Goal: Feedback & Contribution: Contribute content

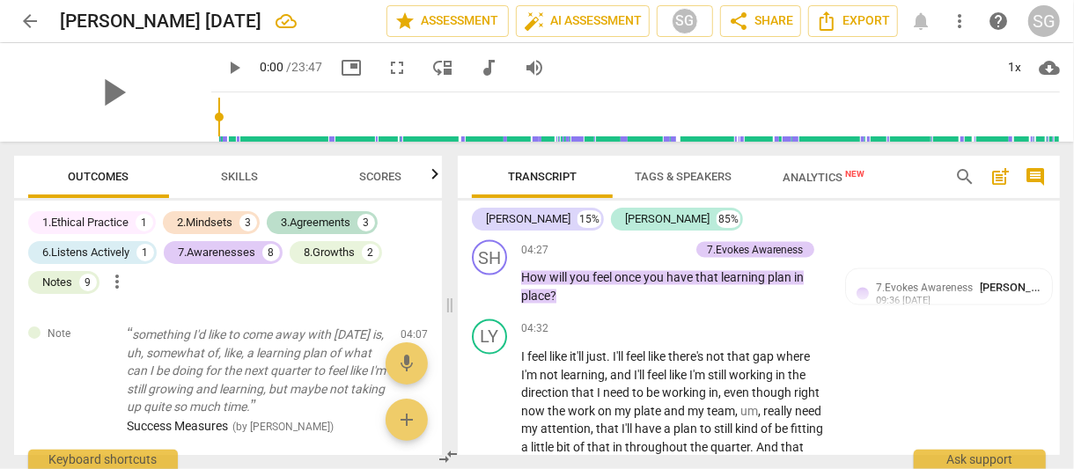
scroll to position [1656, 0]
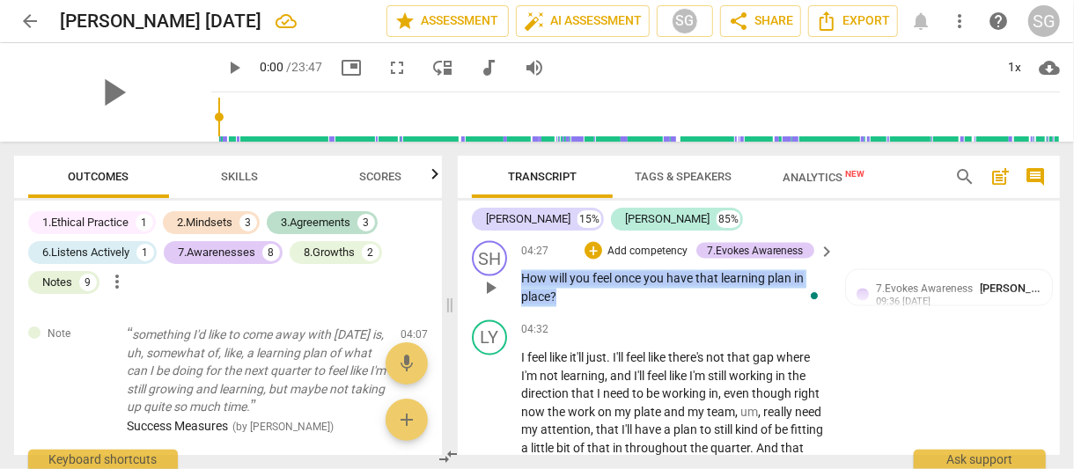
drag, startPoint x: 569, startPoint y: 299, endPoint x: 520, endPoint y: 275, distance: 54.8
click at [520, 275] on div "SH play_arrow pause 04:27 + Add competency 7.Evokes Awareness keyboard_arrow_ri…" at bounding box center [759, 273] width 602 height 79
click at [568, 271] on div "+" at bounding box center [573, 274] width 18 height 18
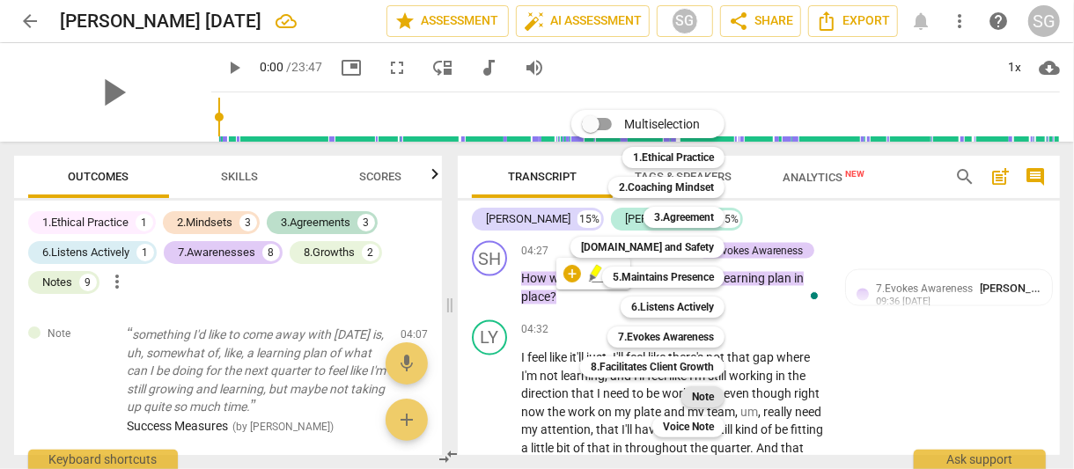
click at [698, 397] on b "Note" at bounding box center [703, 397] width 22 height 21
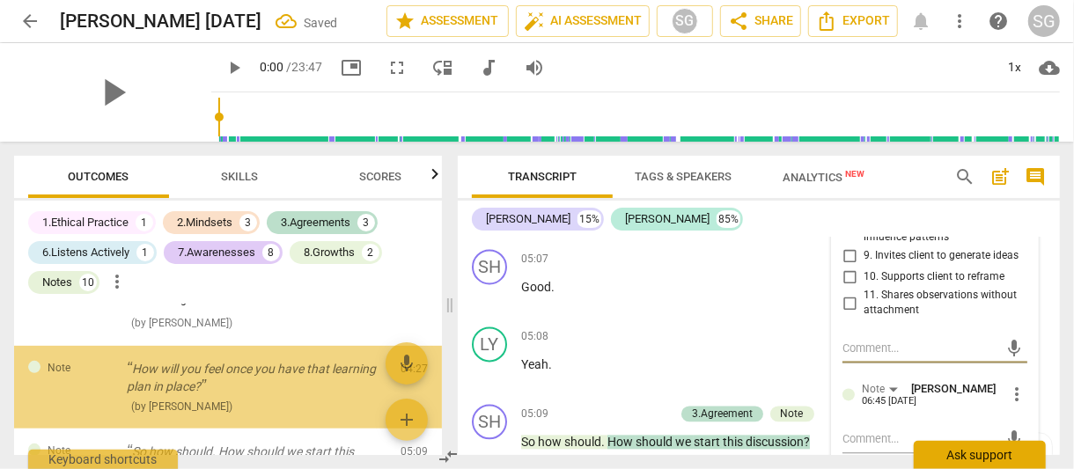
scroll to position [452, 0]
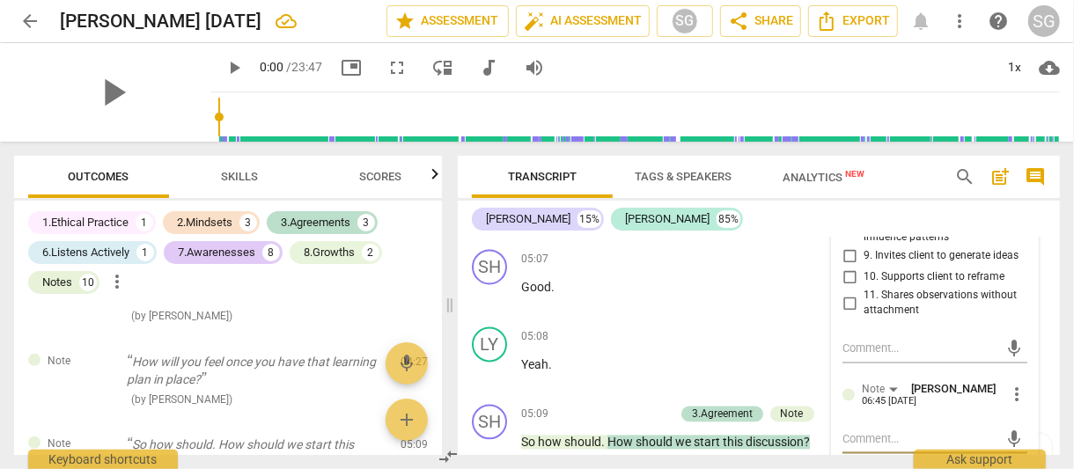
click at [852, 433] on textarea at bounding box center [921, 439] width 157 height 17
type textarea "M"
type textarea "ME"
type textarea "MEA"
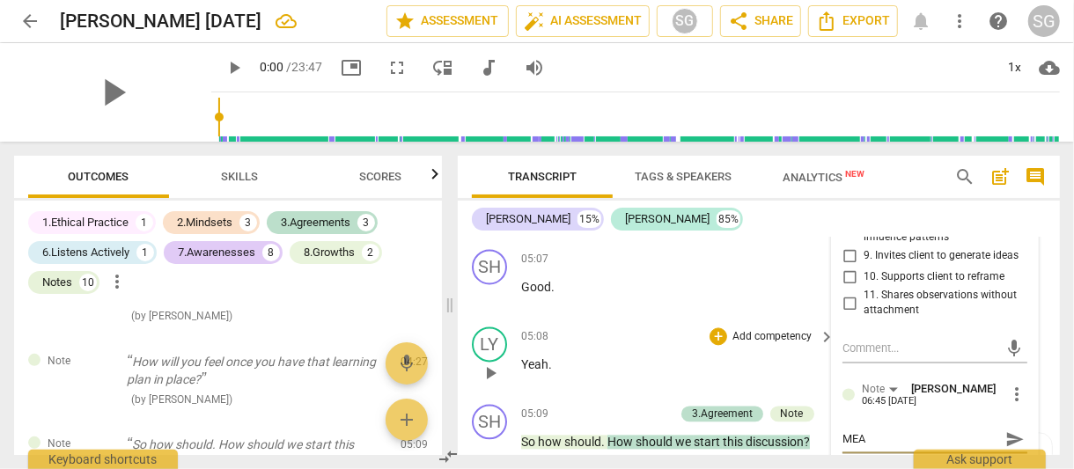
type textarea "MEAN"
type textarea "MEANI"
type textarea "MEANIN"
type textarea "MEANING"
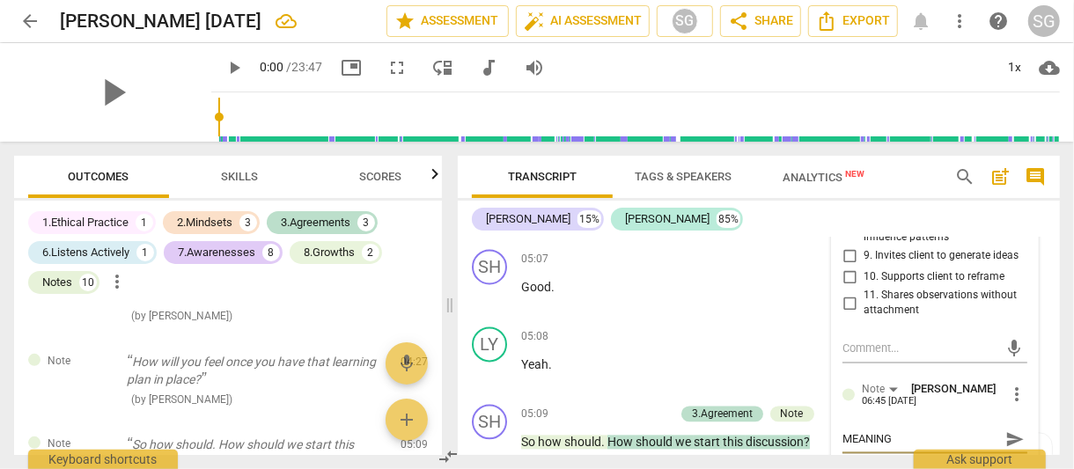
type textarea "MEANING"
click at [1006, 432] on span "send" at bounding box center [1015, 439] width 19 height 19
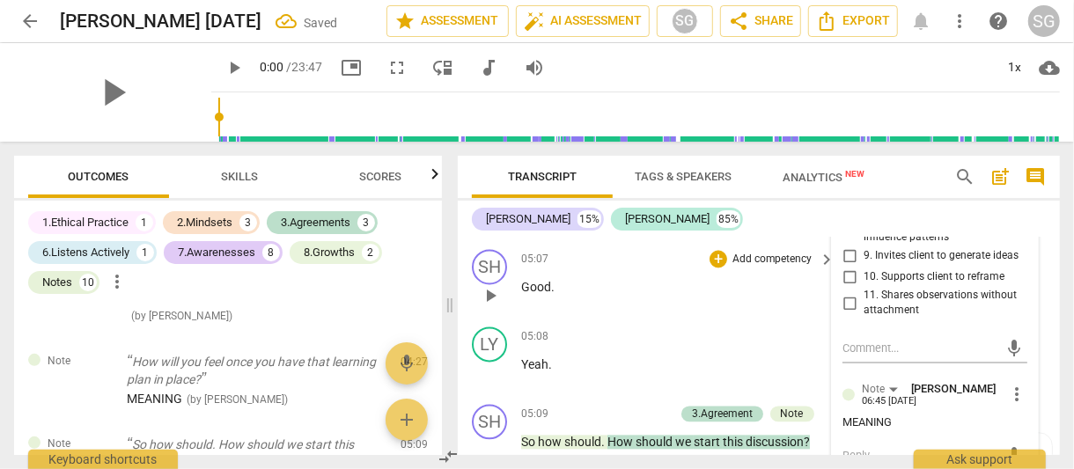
click at [809, 313] on div "05:07 + Add competency keyboard_arrow_right Good ." at bounding box center [679, 280] width 316 height 63
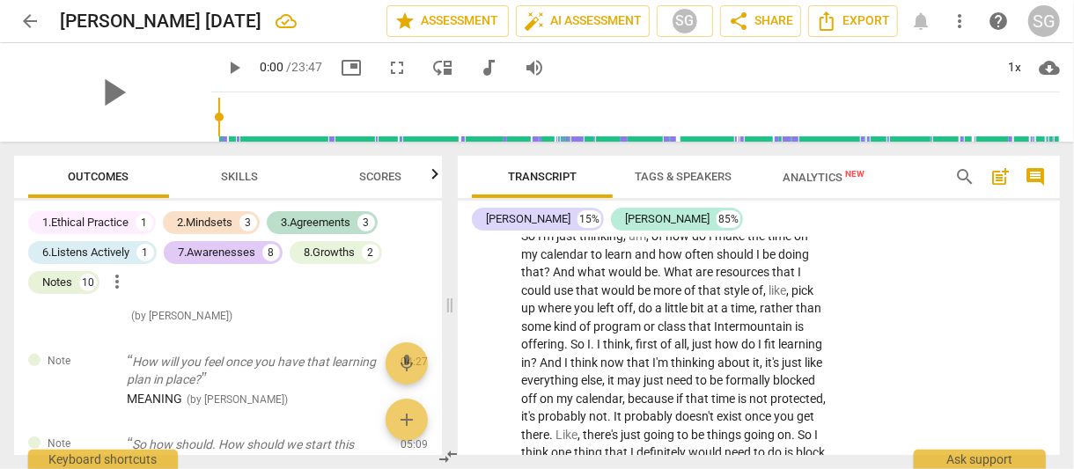
scroll to position [2216, 0]
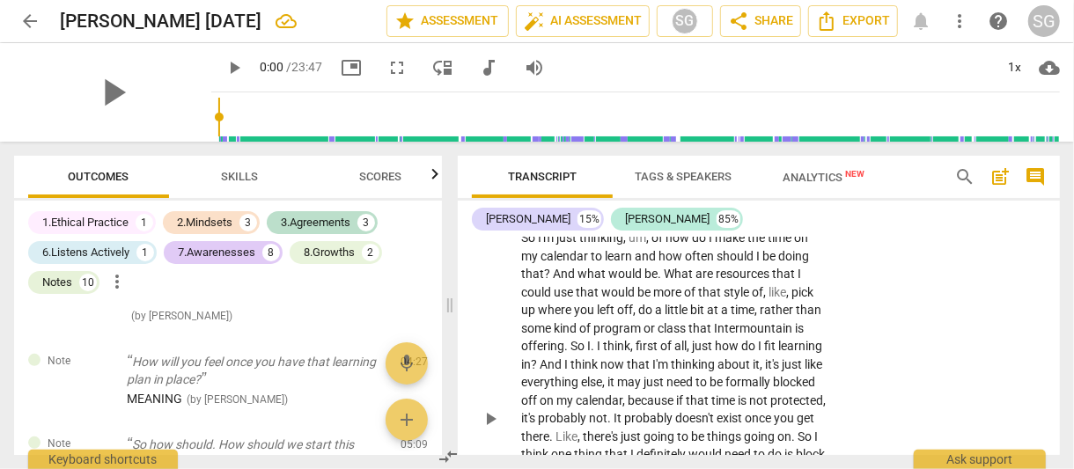
click at [668, 245] on span "how" at bounding box center [679, 238] width 26 height 14
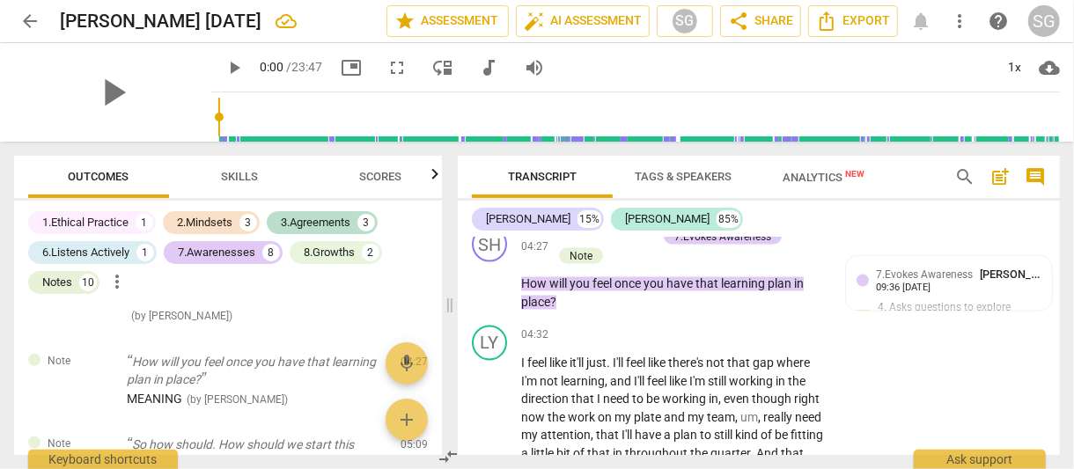
scroll to position [1663, 0]
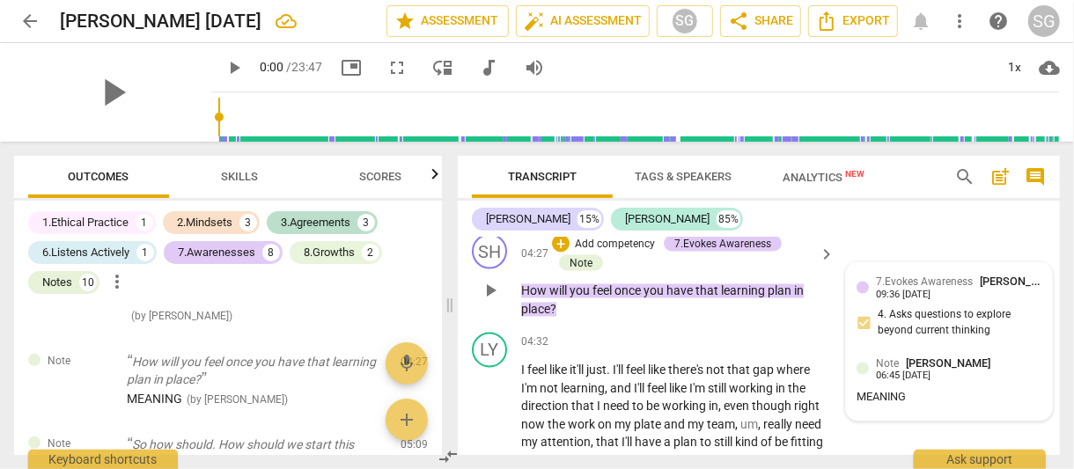
click at [896, 397] on div "MEANING" at bounding box center [949, 398] width 185 height 17
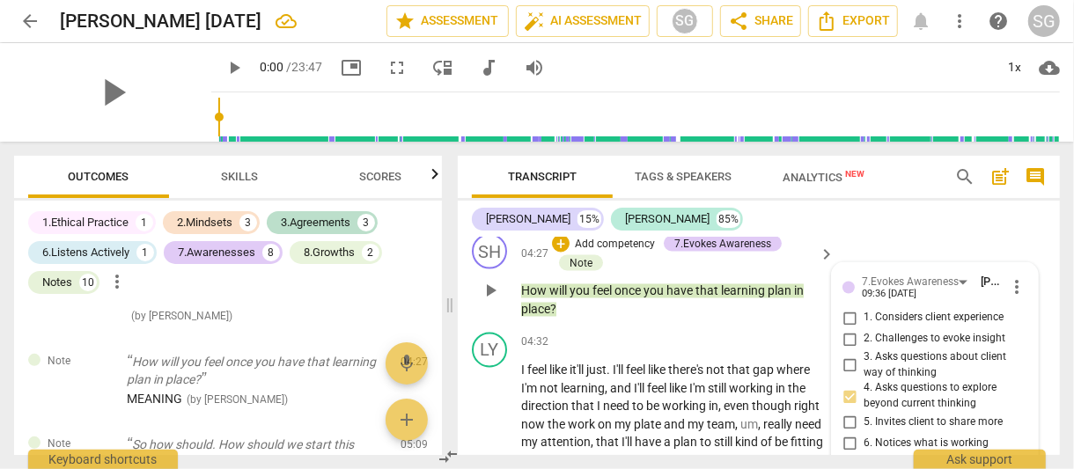
scroll to position [1934, 0]
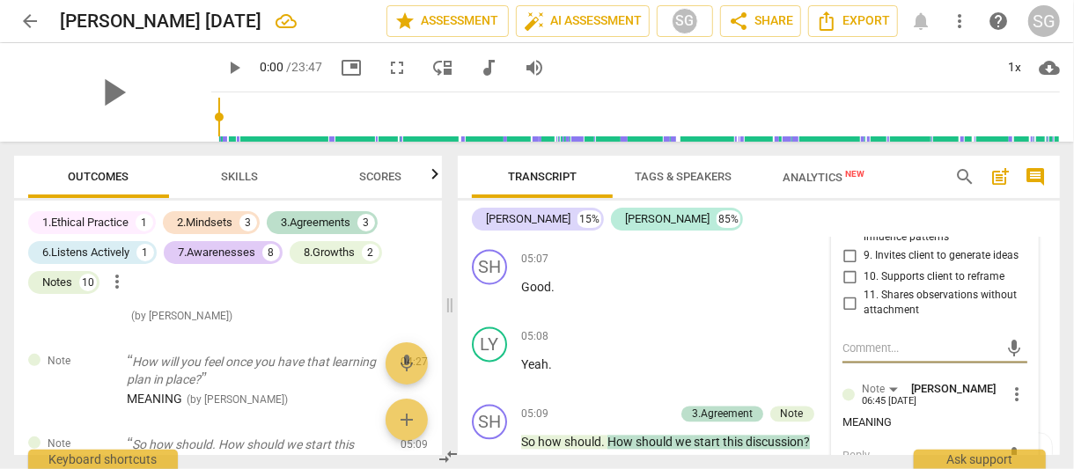
click at [865, 420] on div "MEANING" at bounding box center [935, 423] width 185 height 17
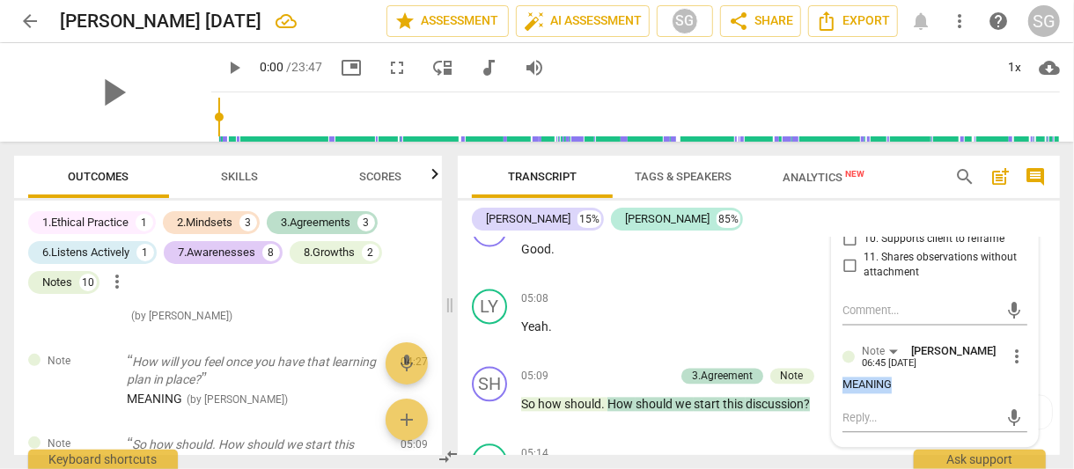
scroll to position [1973, 0]
click at [1015, 357] on span "more_vert" at bounding box center [1017, 355] width 21 height 21
click at [1017, 359] on li "Edit" at bounding box center [1029, 353] width 61 height 33
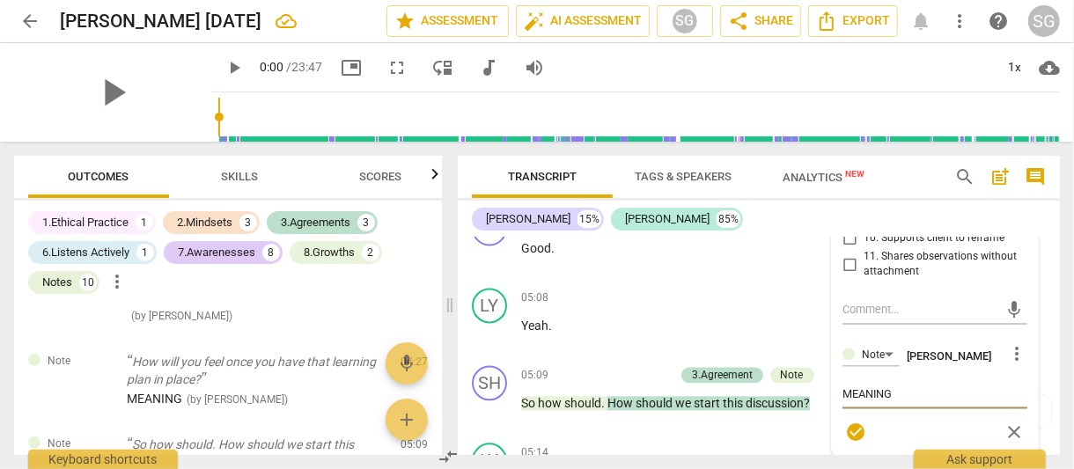
type textarea "MMEANING"
type textarea "MeMEANING"
type textarea "MeaMEANING"
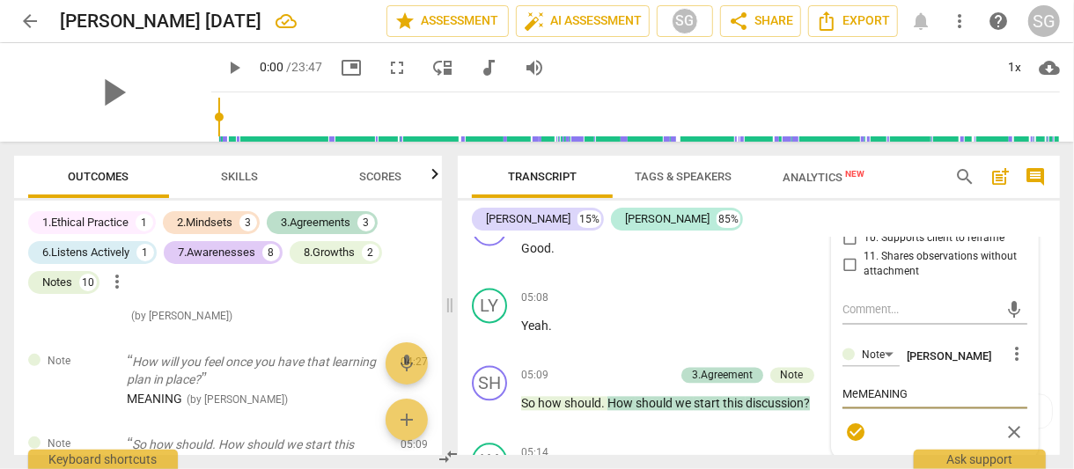
type textarea "MeaMEANING"
type textarea "MeanMEANING"
type textarea "MeaniMEANING"
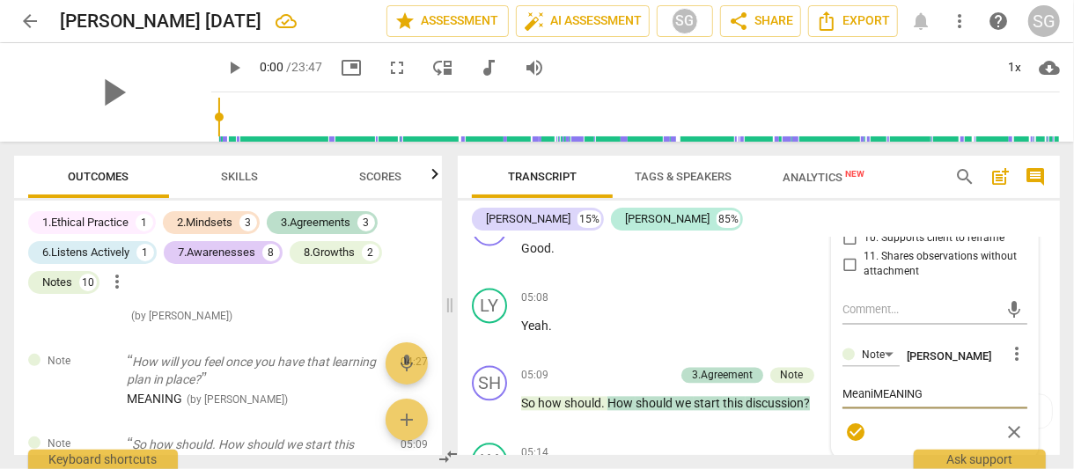
type textarea "MeaninMEANING"
type textarea "MeaningMEANING"
type textarea "Meaning"
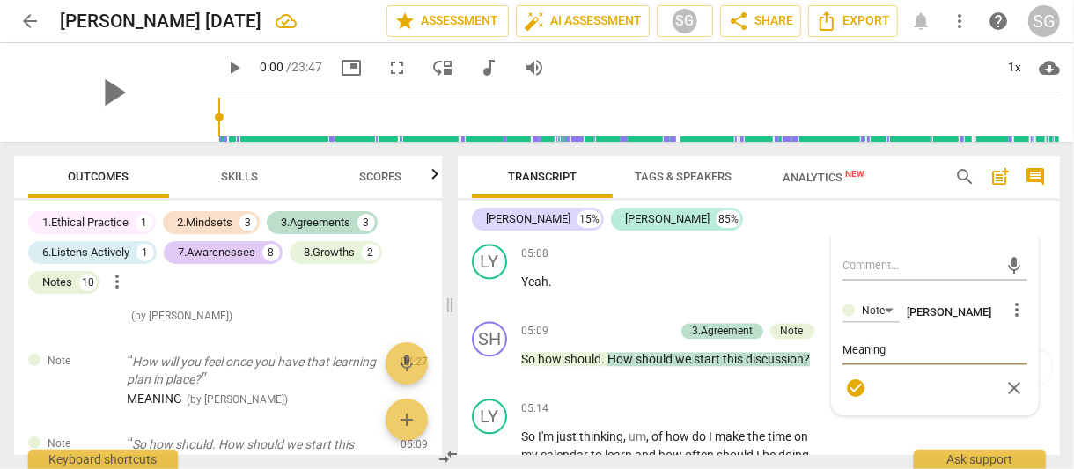
scroll to position [2019, 0]
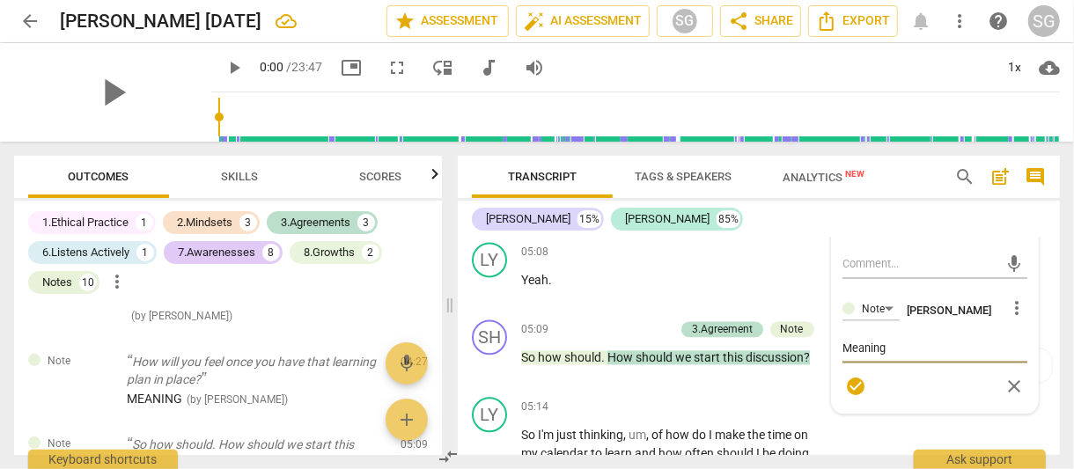
type textarea "Meaning"
click at [853, 385] on span "check_circle" at bounding box center [855, 386] width 21 height 21
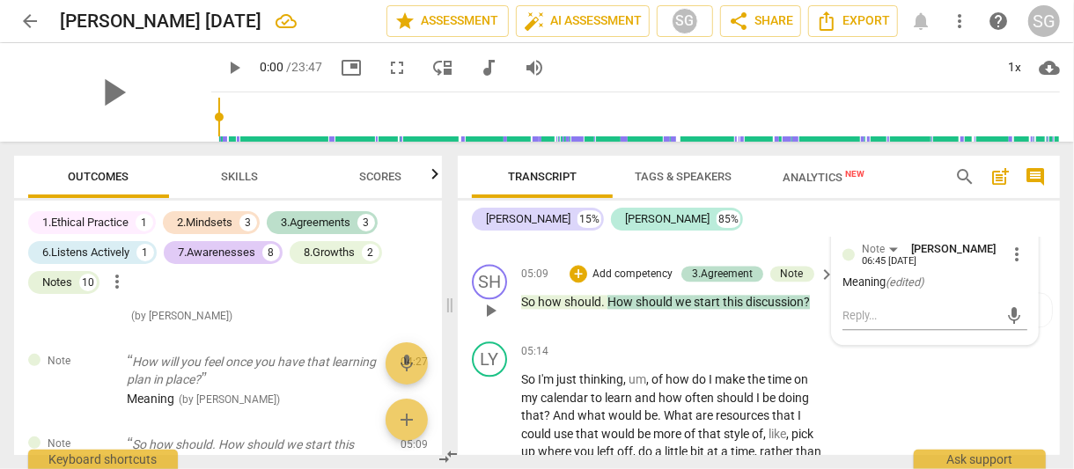
scroll to position [2073, 0]
drag, startPoint x: 518, startPoint y: 324, endPoint x: 816, endPoint y: 322, distance: 297.7
click at [816, 335] on div "SH play_arrow pause 05:09 + Add competency 3.Agreement Note keyboard_arrow_righ…" at bounding box center [759, 297] width 602 height 78
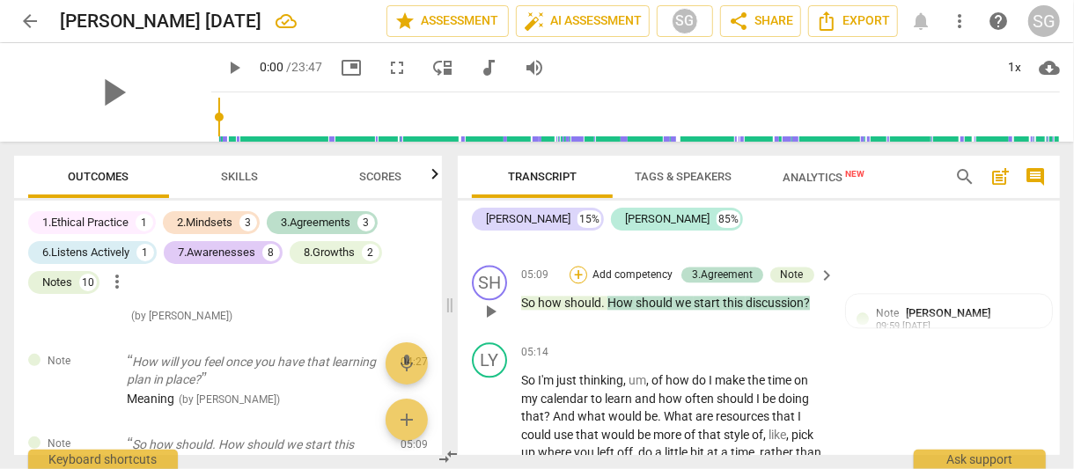
click at [573, 284] on div "+" at bounding box center [579, 275] width 18 height 18
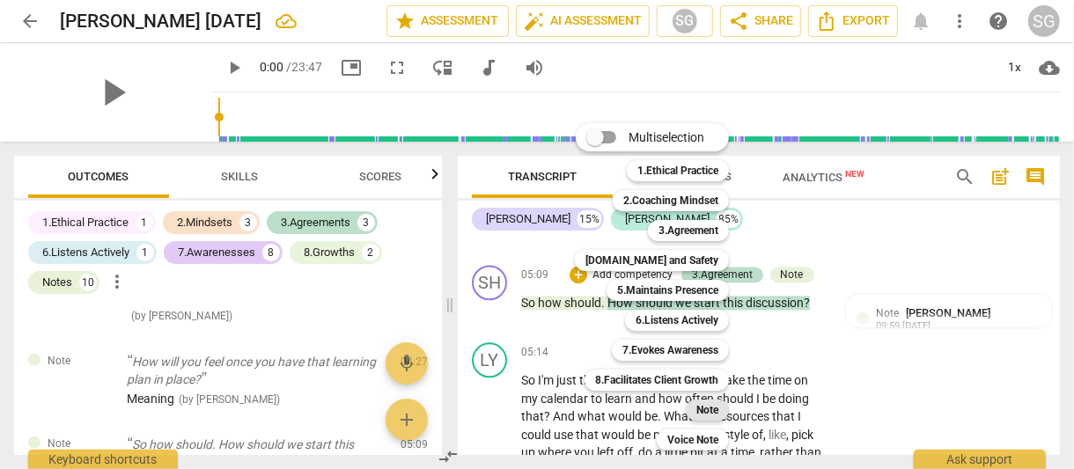
click at [711, 411] on b "Note" at bounding box center [708, 410] width 22 height 21
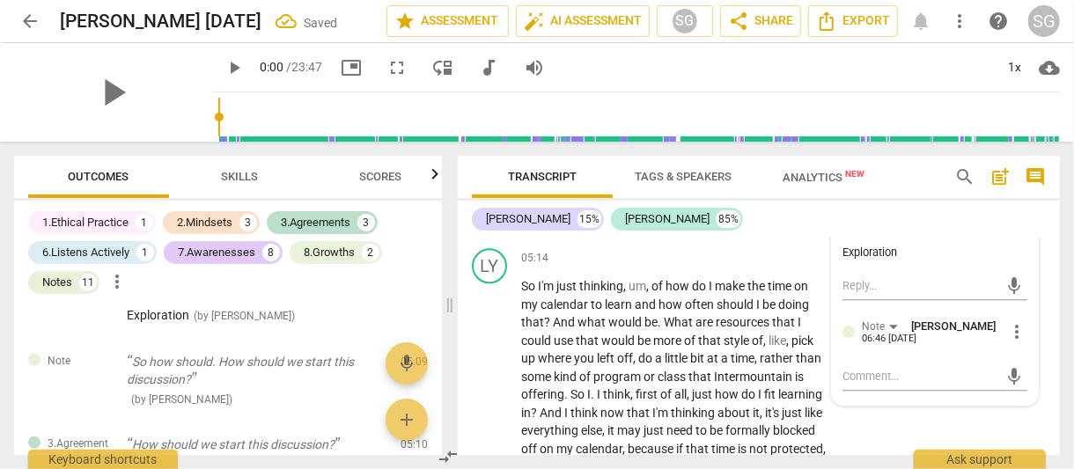
scroll to position [2174, 0]
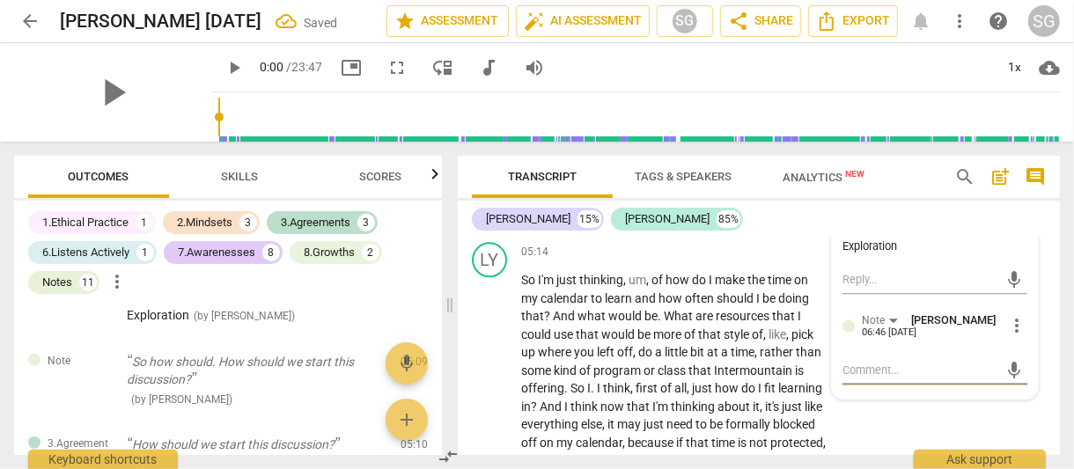
click at [885, 379] on textarea at bounding box center [921, 370] width 157 height 17
type textarea "S"
type textarea "Sh"
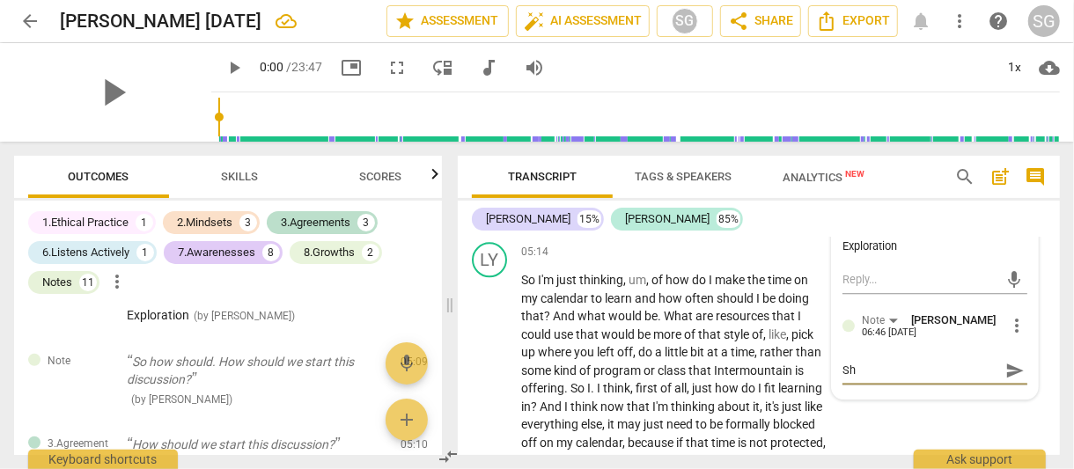
type textarea "Sho"
type textarea "Shou"
type textarea "Shoul"
type textarea "Should"
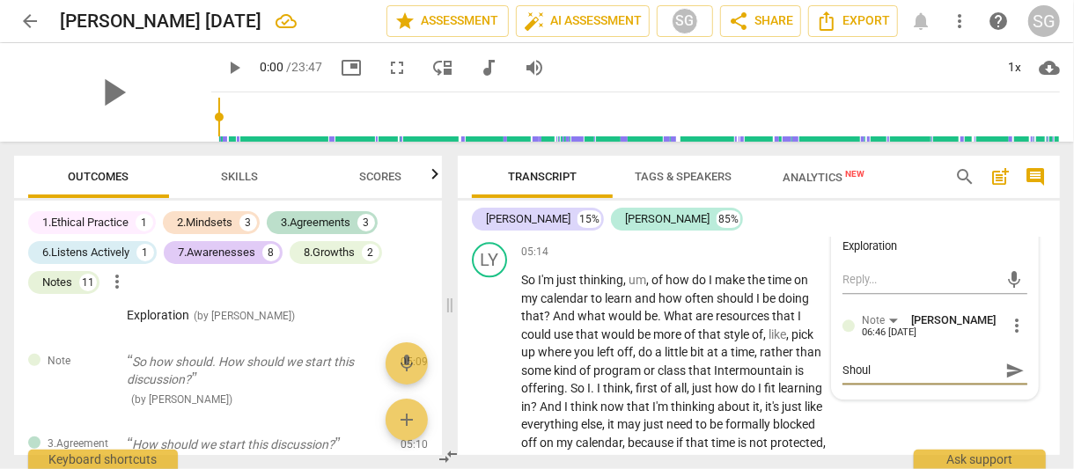
type textarea "Should"
type textarea "Should h"
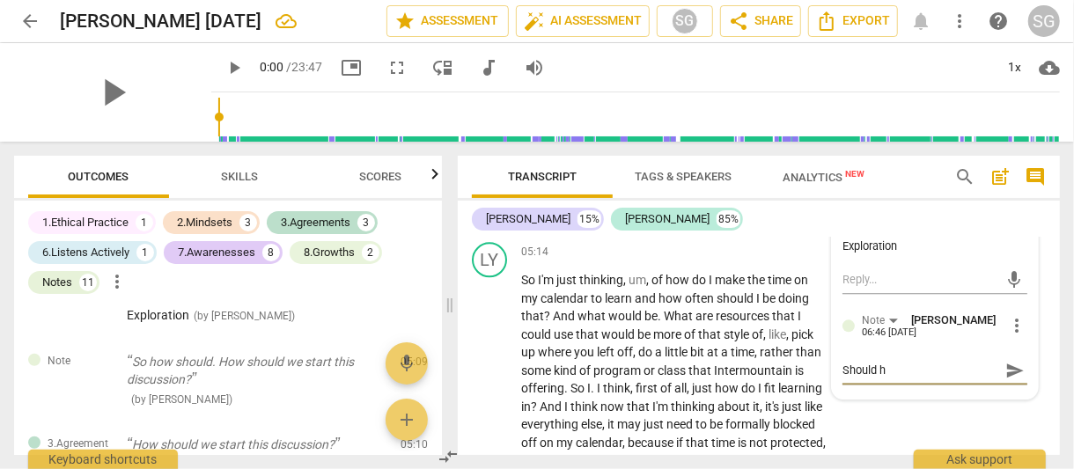
type textarea "Should ha"
type textarea "Should hav"
type textarea "Should have"
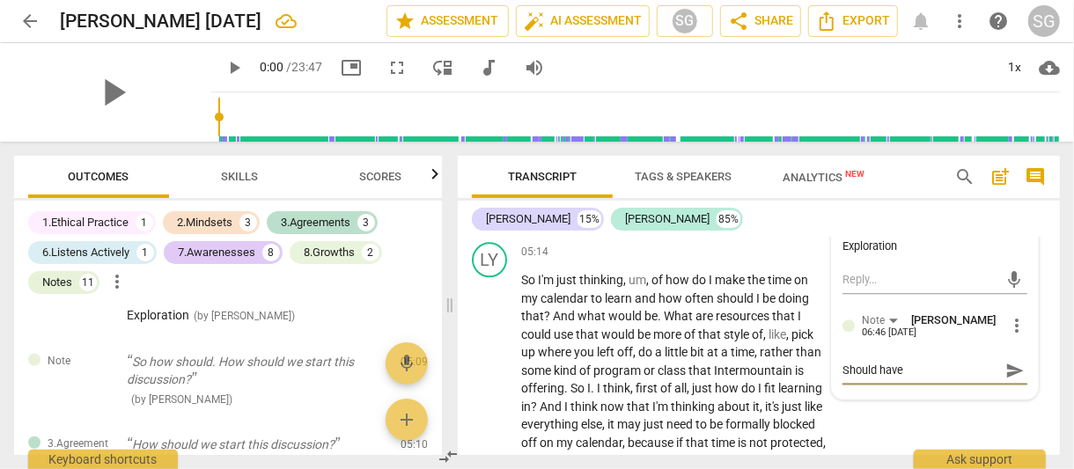
type textarea "Should have"
type textarea "Should have a"
type textarea "Should have as"
type textarea "Should have ask"
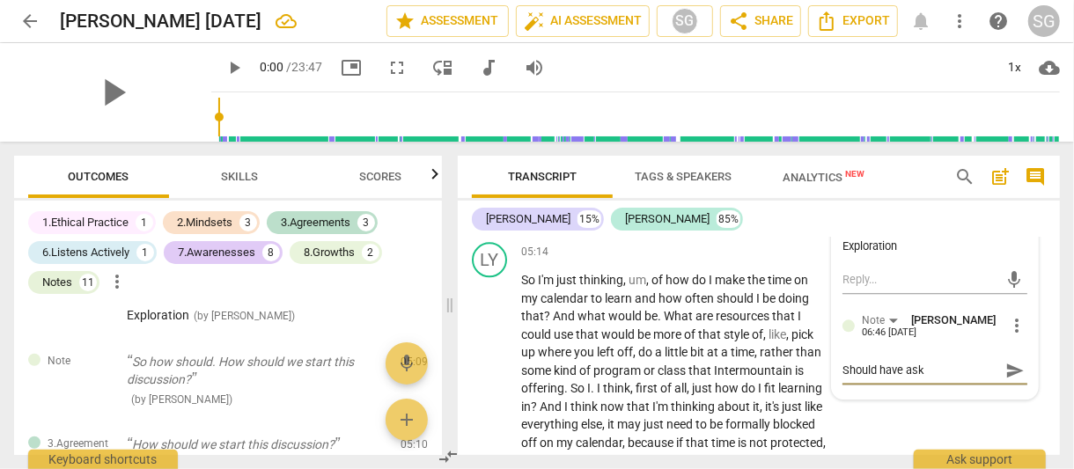
type textarea "Should have aske"
type textarea "Should have asked"
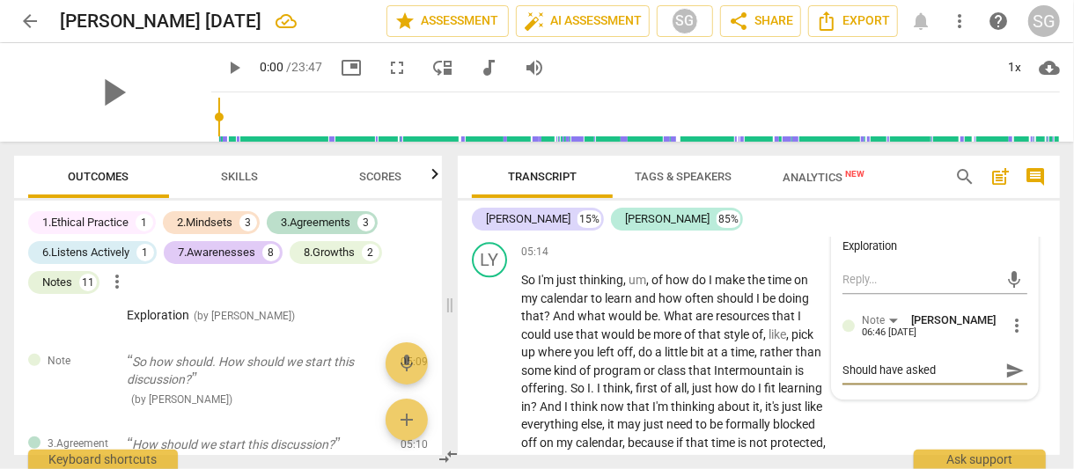
type textarea "Should have asked"
type textarea "Should have asked H"
type textarea "Should have asked [PERSON_NAME]"
type textarea "Should have asked How"
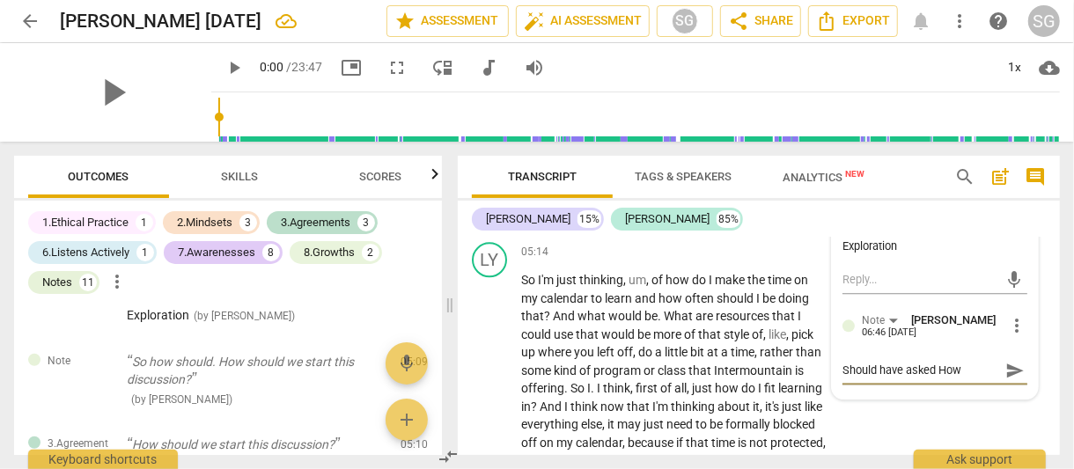
type textarea "Should have asked How"
type textarea "Should have asked How w"
type textarea "Should have asked How wi"
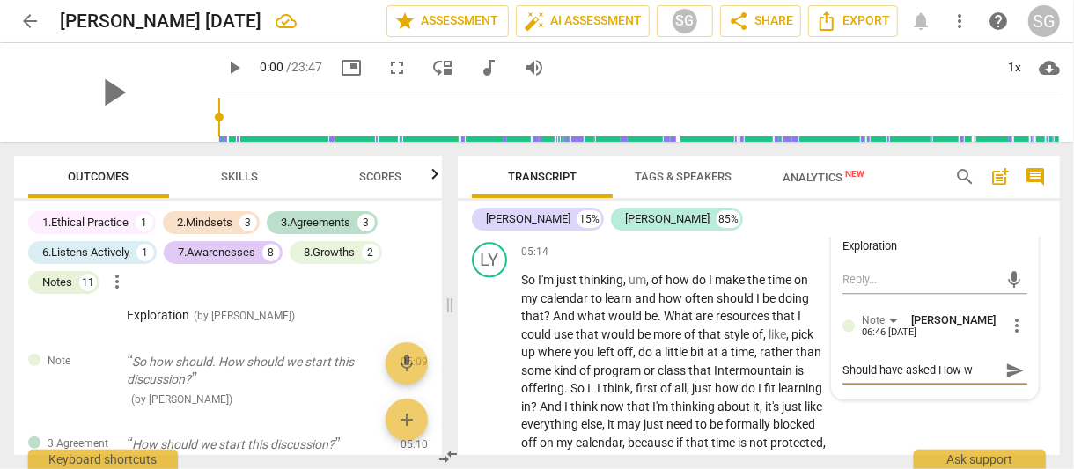
type textarea "Should have asked How wi"
type textarea "Should have asked How [PERSON_NAME]"
type textarea "Should have asked How will"
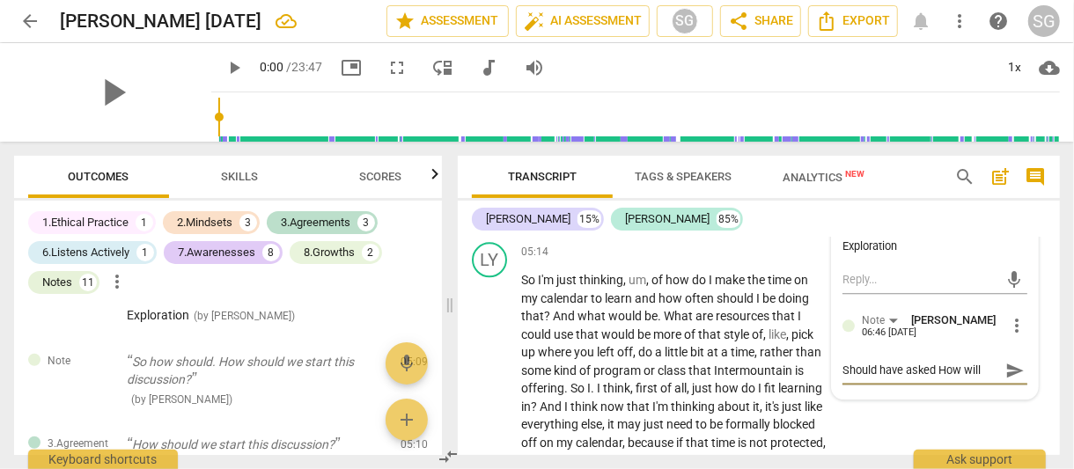
type textarea "Should have asked How will y"
type textarea "Should have asked How will yo"
type textarea "Should have asked How will you"
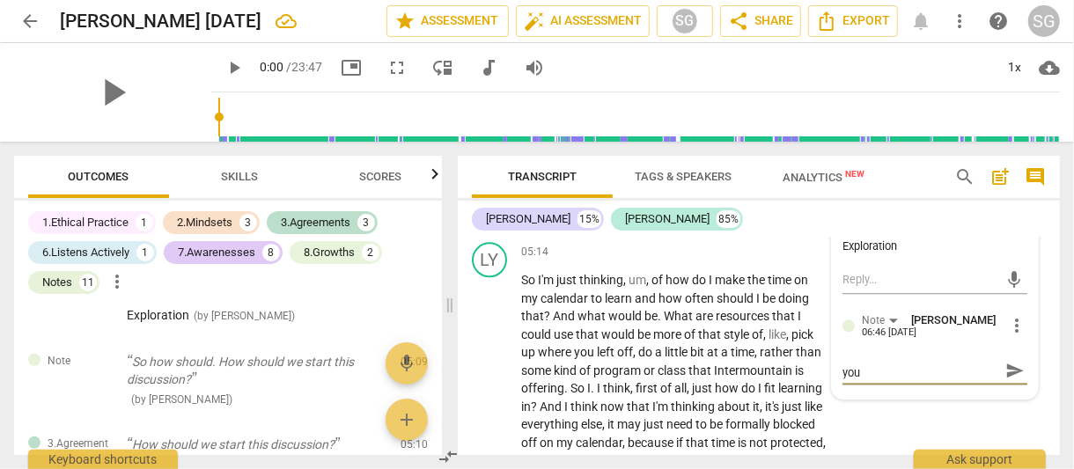
type textarea "Should have asked How will you k"
type textarea "Should have asked How will you kn"
type textarea "Should have asked How will you kno"
type textarea "Should have asked How will you know"
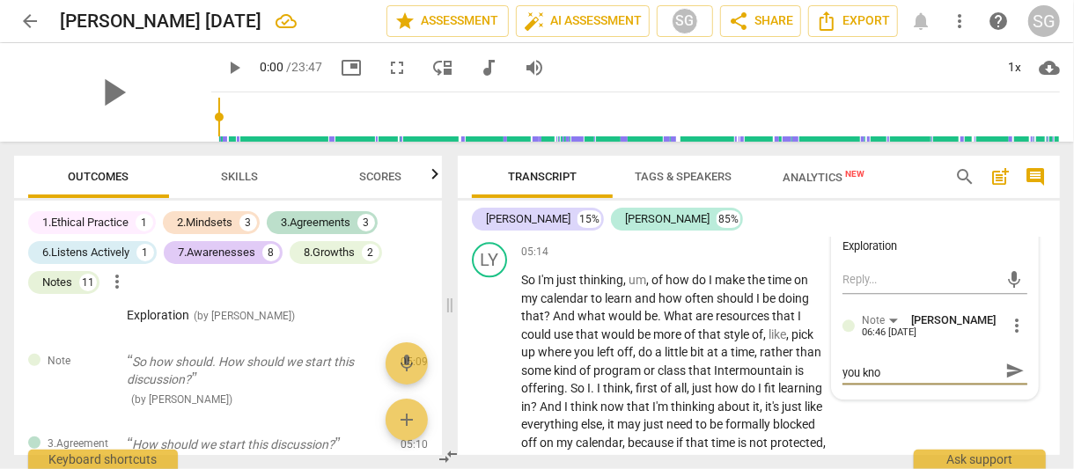
type textarea "Should have asked How will you know"
type textarea "Should have asked How will you know w"
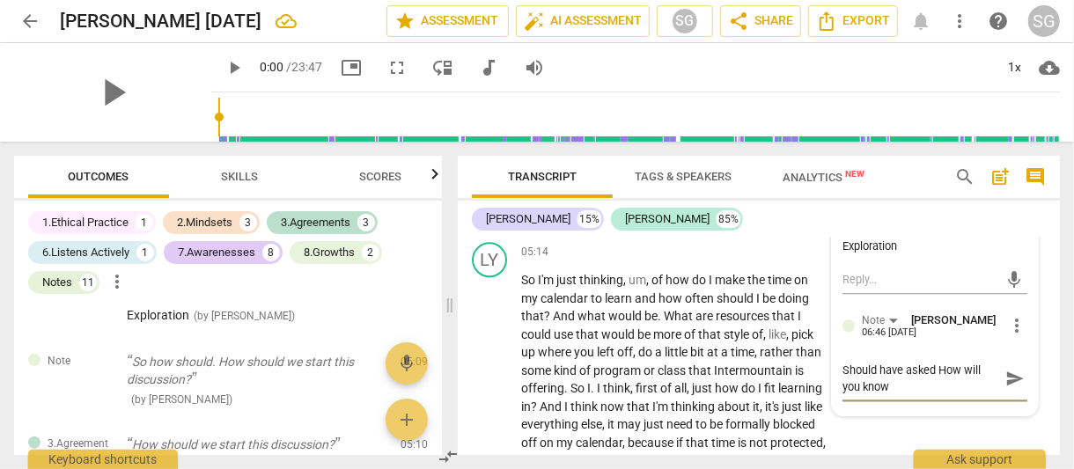
type textarea "Should have asked How will you know w"
type textarea "Should have asked How will you know we"
type textarea "Should have asked How will you know we'"
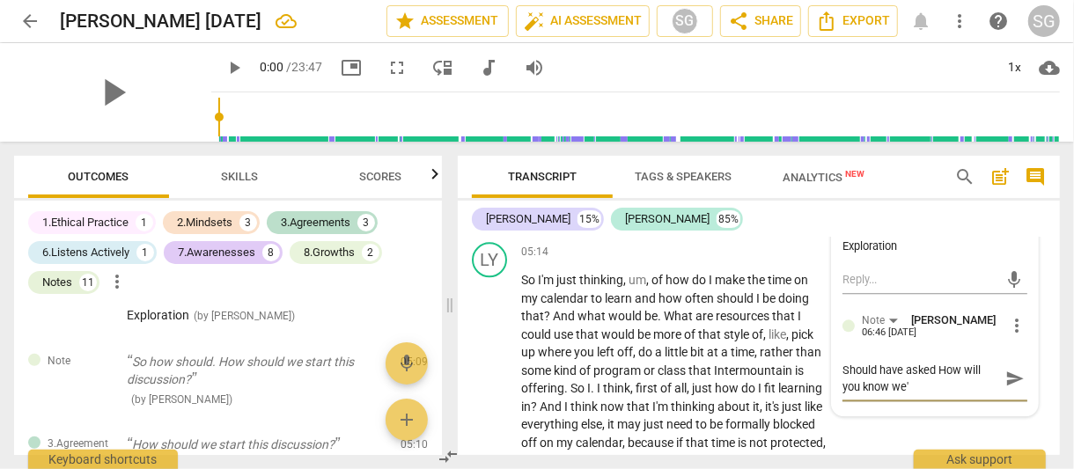
type textarea "Should have asked How will you know we'v"
type textarea "Should have asked How will you know we've"
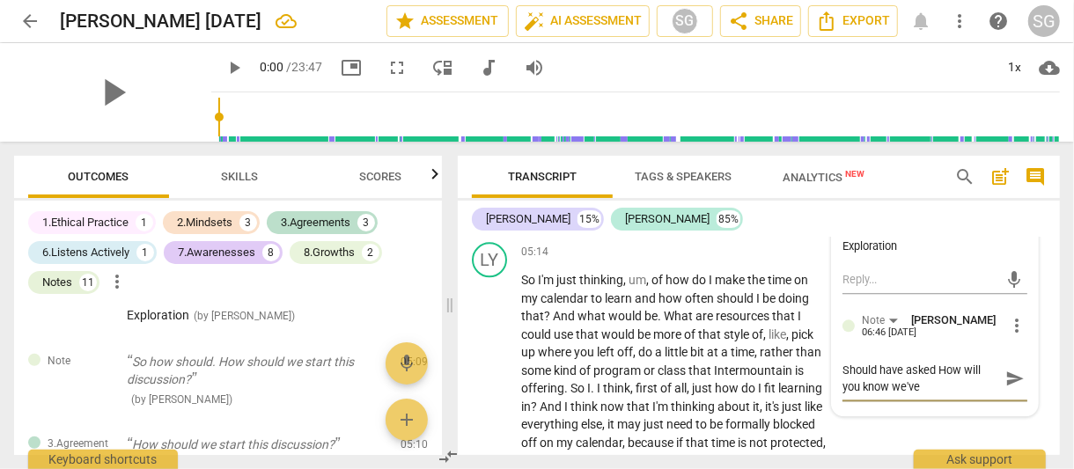
type textarea "Should have asked How will you know we've"
type textarea "Should have asked How will you know we've b"
type textarea "Should have asked How will you know we've be"
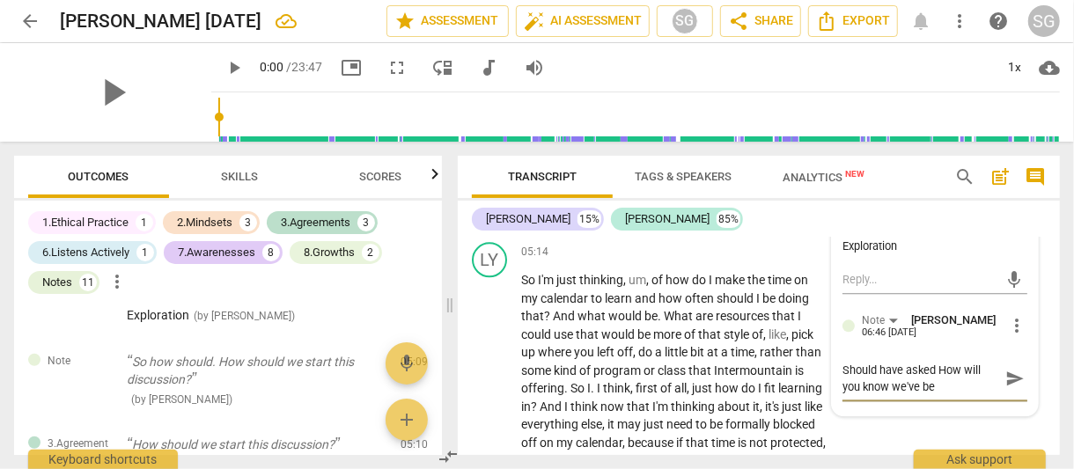
type textarea "Should have asked How will you know we've bee"
type textarea "Should have asked How will you know we've been"
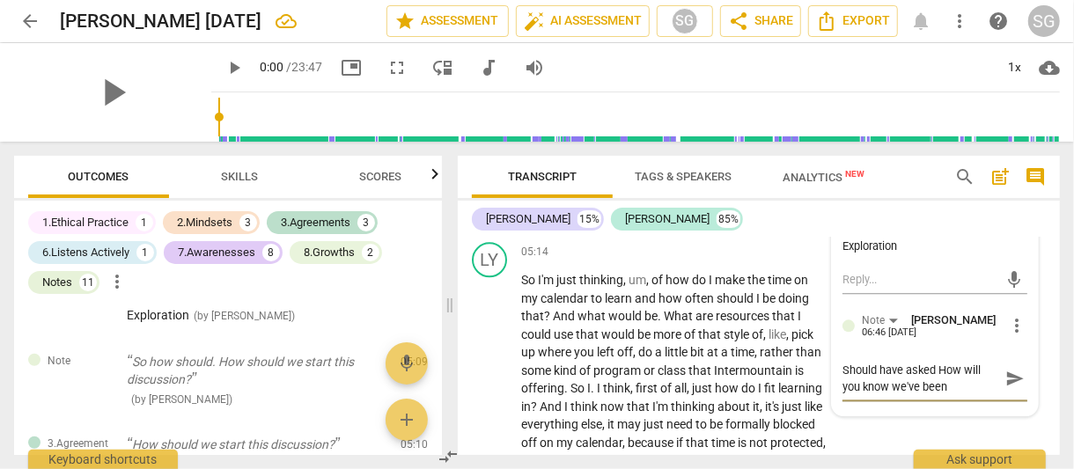
type textarea "Should have asked How will you know we've been"
type textarea "Should have asked How will you know we've been s"
type textarea "Should have asked How will you know we've been su"
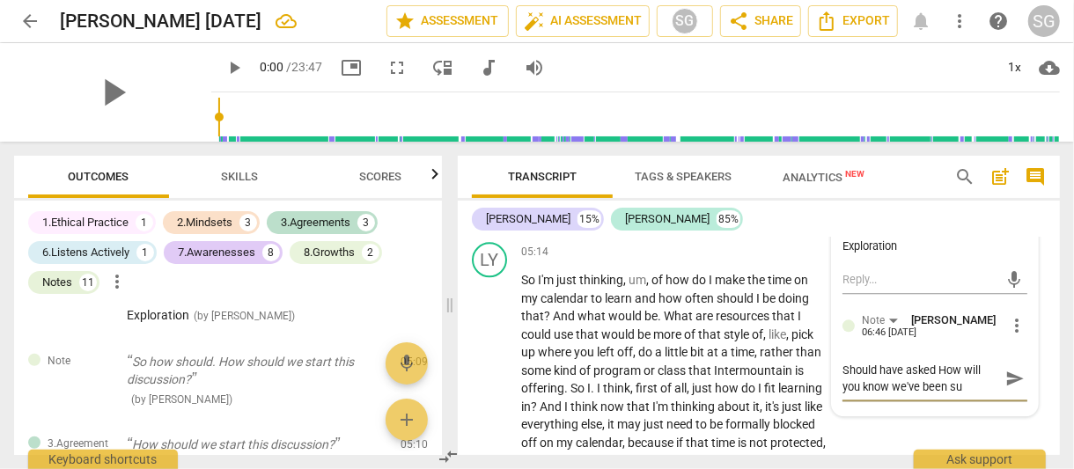
type textarea "Should have asked How will you know we've been suc"
type textarea "Should have asked How will you know we've been succ"
type textarea "Should have asked How will you know we've been succe"
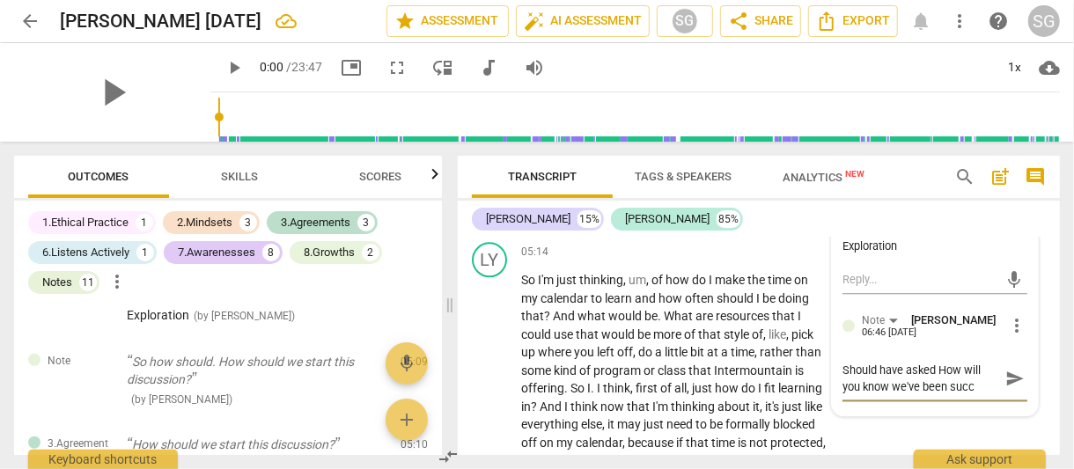
type textarea "Should have asked How will you know we've been succe"
type textarea "Should have asked How will you know we've been succes"
type textarea "Should have asked How will you know we've been success"
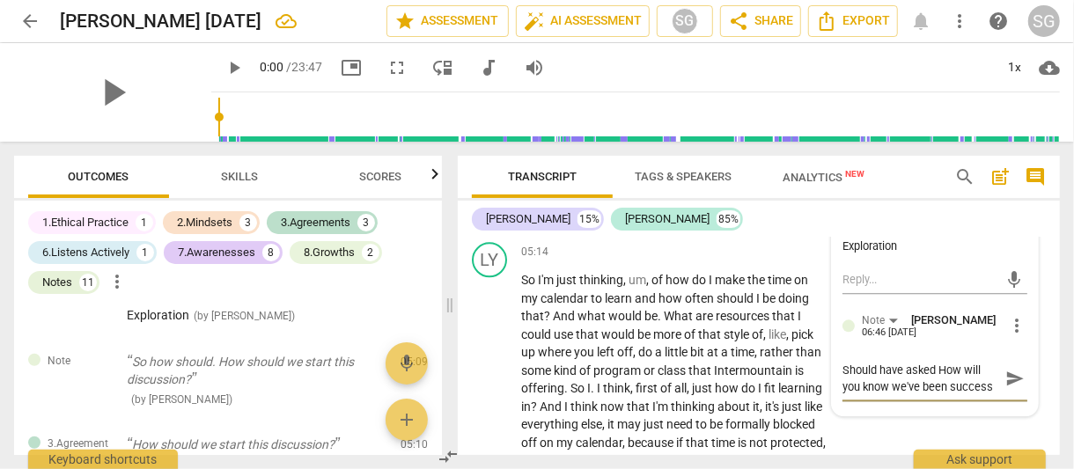
type textarea "Should have asked How will you know we've been successf"
type textarea "Should have asked How will you know we've been successfu"
type textarea "Should have asked How will you know we've been successful"
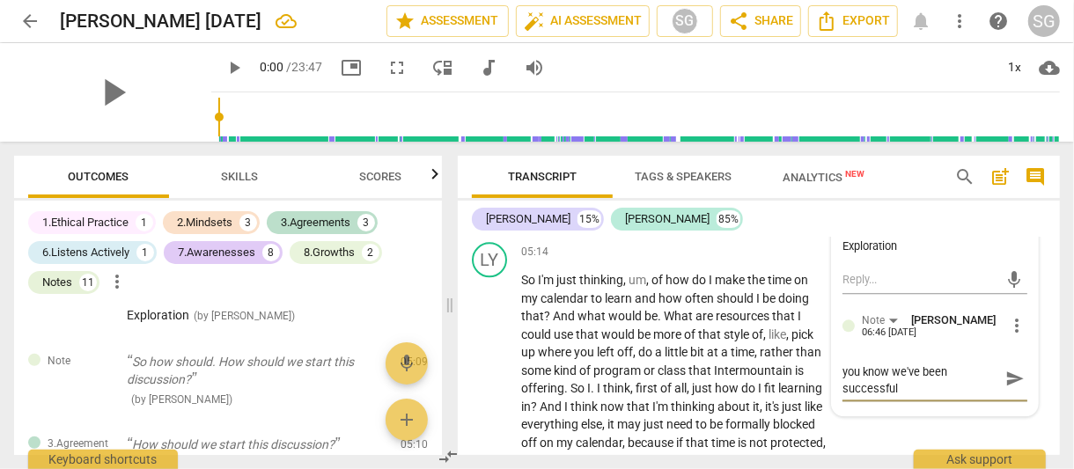
type textarea "Should have asked How will you know we've been successful."
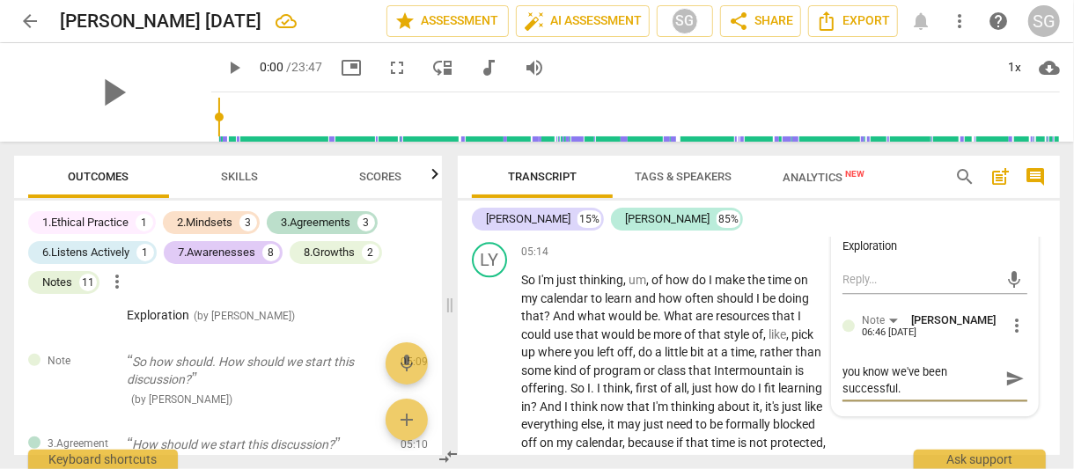
type textarea "Should have asked How will you know we've been successful."
drag, startPoint x: 1015, startPoint y: 393, endPoint x: 830, endPoint y: 384, distance: 186.0
click at [1015, 388] on span "send" at bounding box center [1015, 378] width 19 height 19
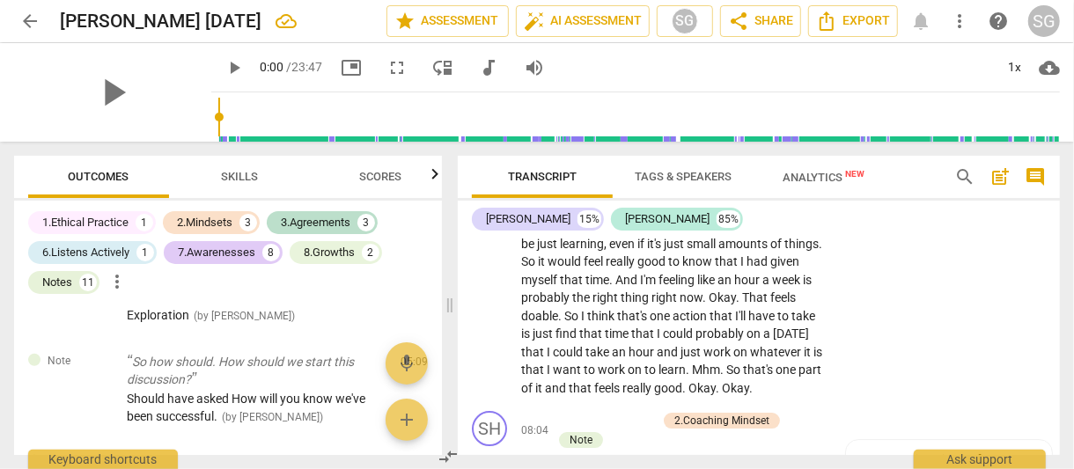
scroll to position [2818, 0]
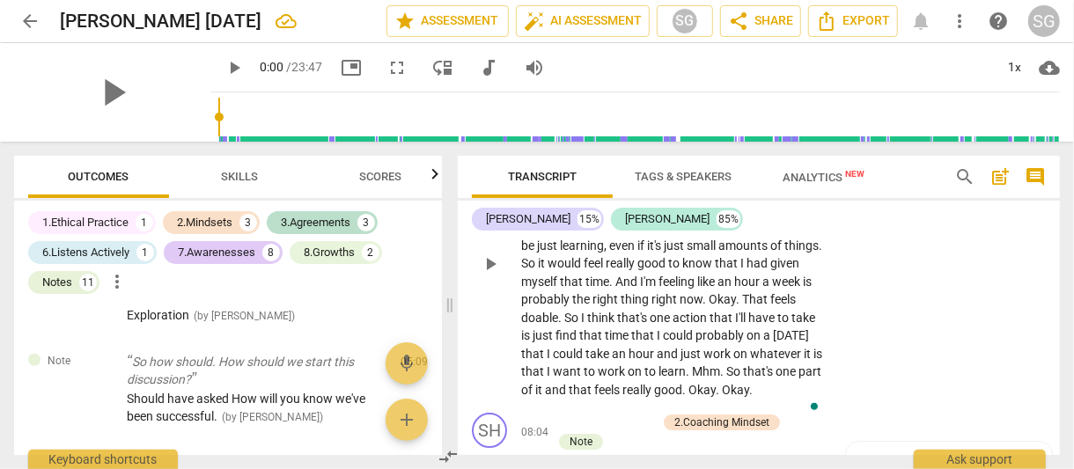
click at [696, 343] on span "could" at bounding box center [679, 336] width 33 height 14
drag, startPoint x: 726, startPoint y: 364, endPoint x: 689, endPoint y: 386, distance: 43.0
click at [689, 386] on p "Yeah , I mean , it feels like I'm still a little skeptical , like where am I go…" at bounding box center [674, 264] width 306 height 271
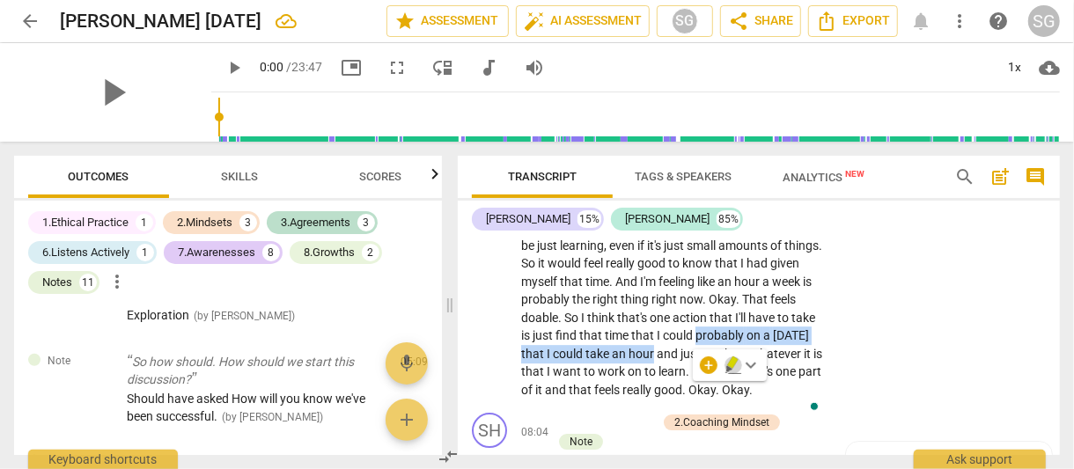
click at [726, 363] on icon "button" at bounding box center [734, 365] width 18 height 21
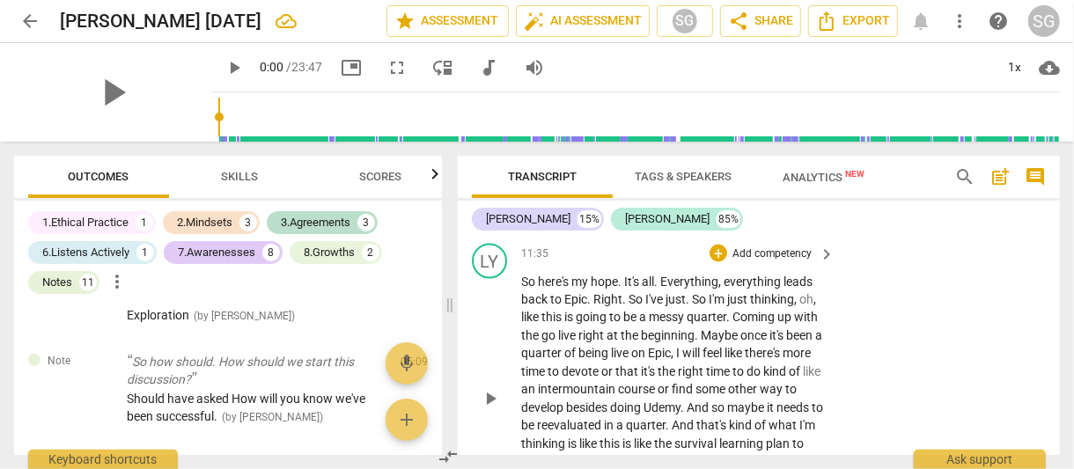
scroll to position [5023, 0]
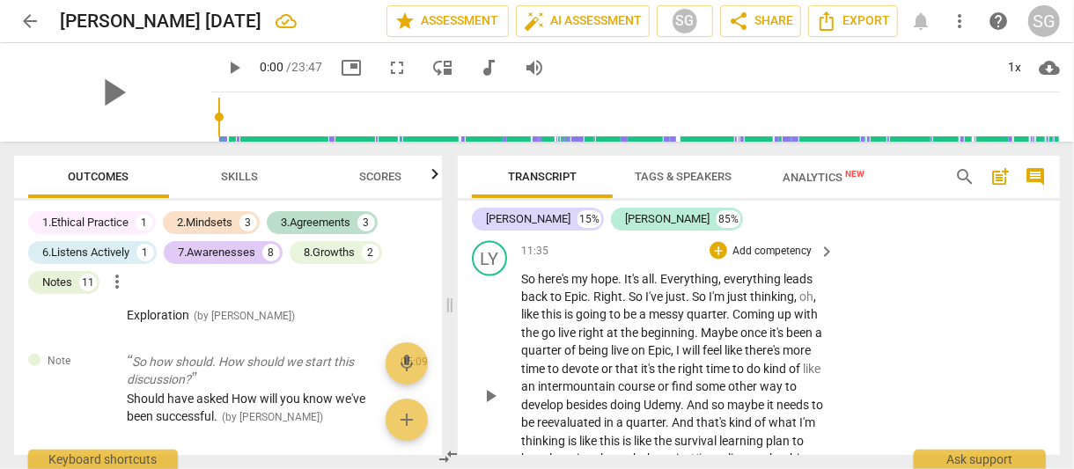
drag, startPoint x: 589, startPoint y: 282, endPoint x: 590, endPoint y: 291, distance: 8.9
click at [589, 207] on span "1/4" at bounding box center [598, 200] width 22 height 14
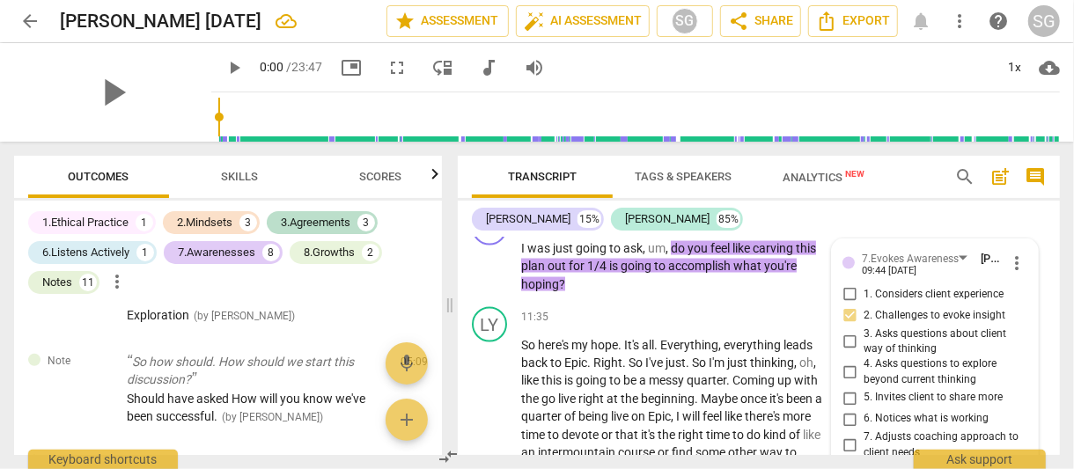
scroll to position [4947, 0]
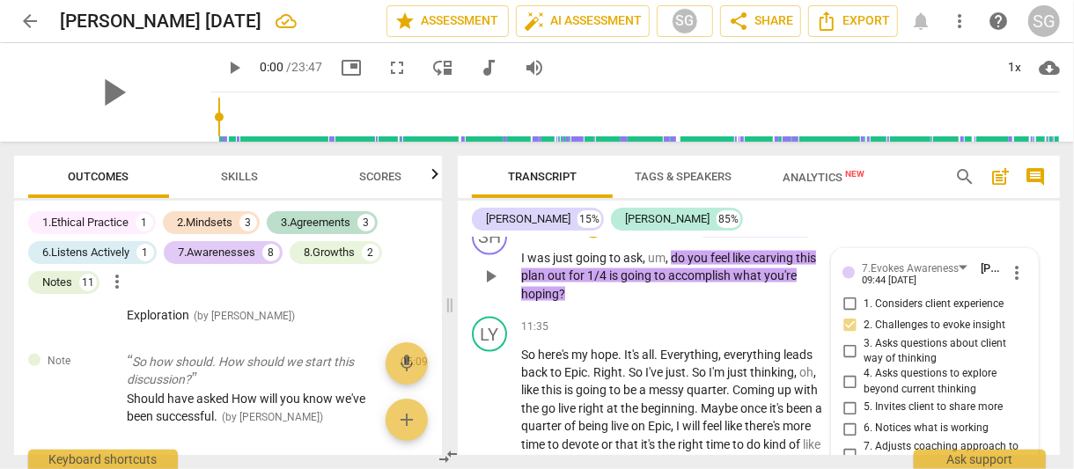
click at [606, 283] on span "1/4" at bounding box center [598, 276] width 22 height 14
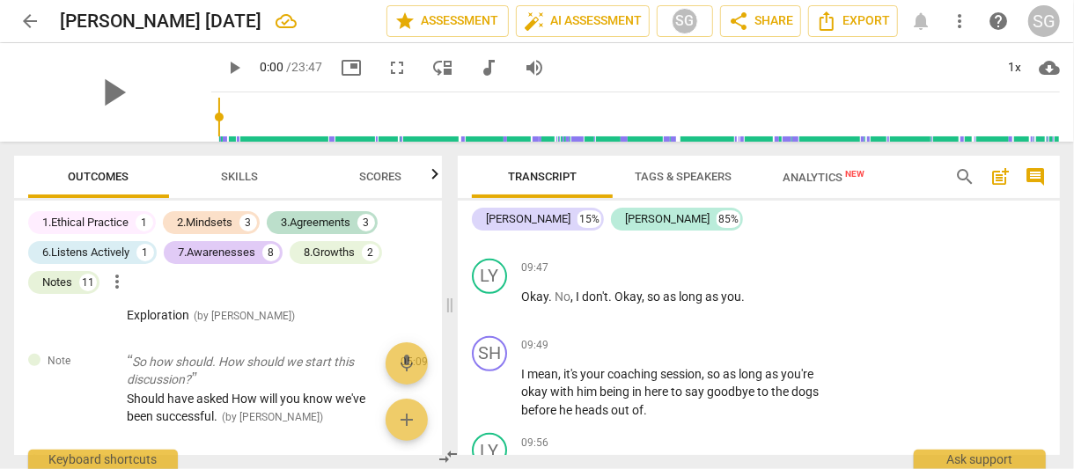
scroll to position [4083, 0]
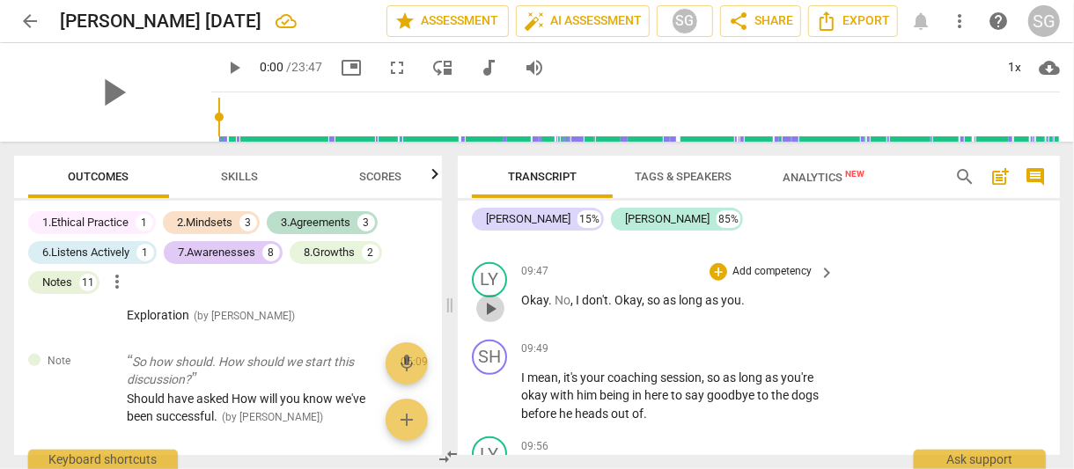
click at [491, 320] on span "play_arrow" at bounding box center [490, 309] width 21 height 21
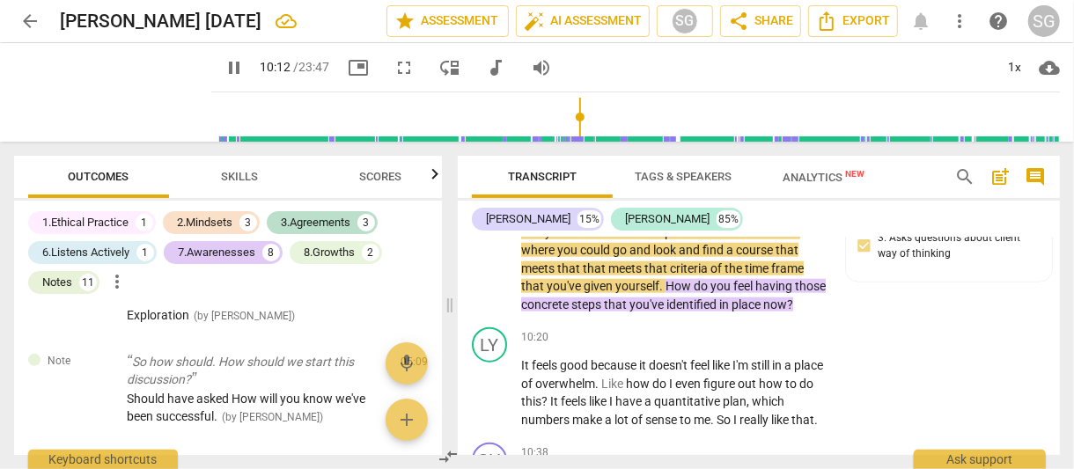
scroll to position [4429, 0]
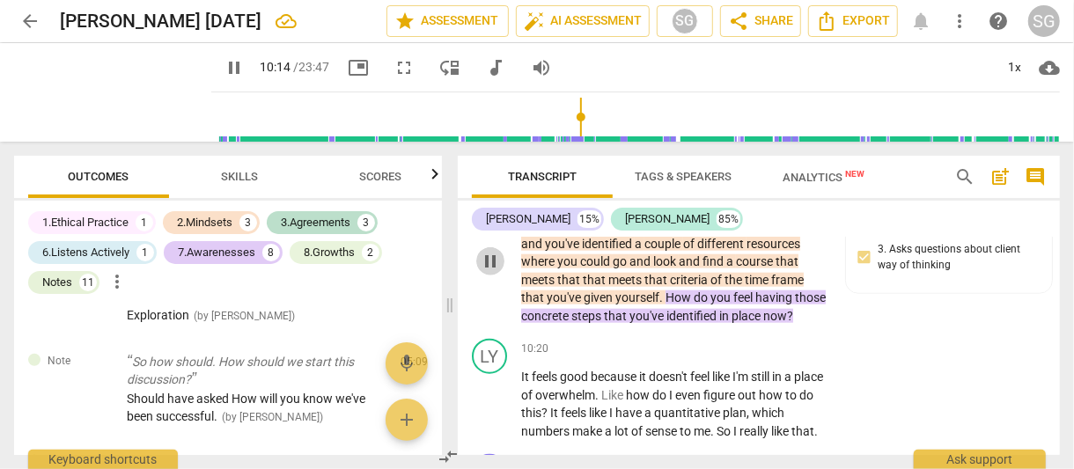
click at [495, 272] on span "pause" at bounding box center [490, 261] width 21 height 21
type input "615"
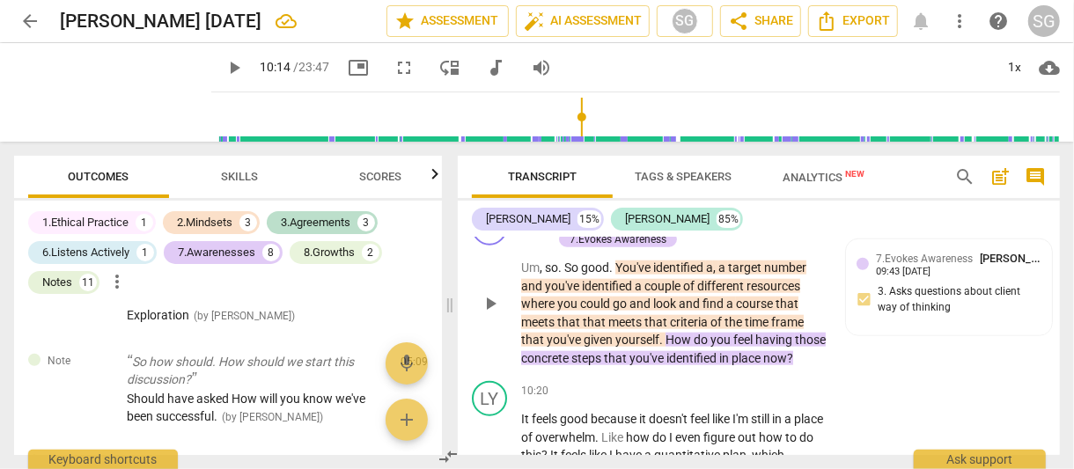
scroll to position [4388, 0]
click at [927, 264] on span "7.Evokes Awareness" at bounding box center [924, 258] width 97 height 12
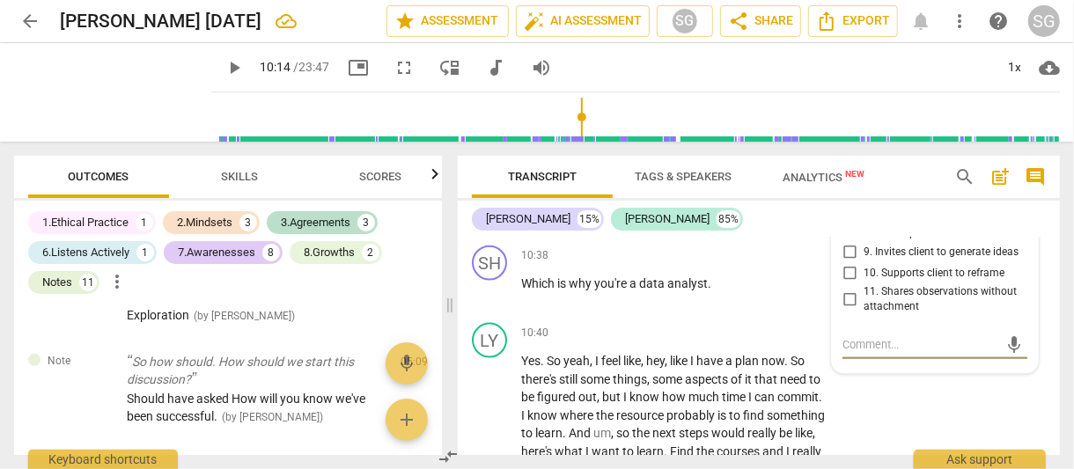
scroll to position [4635, 0]
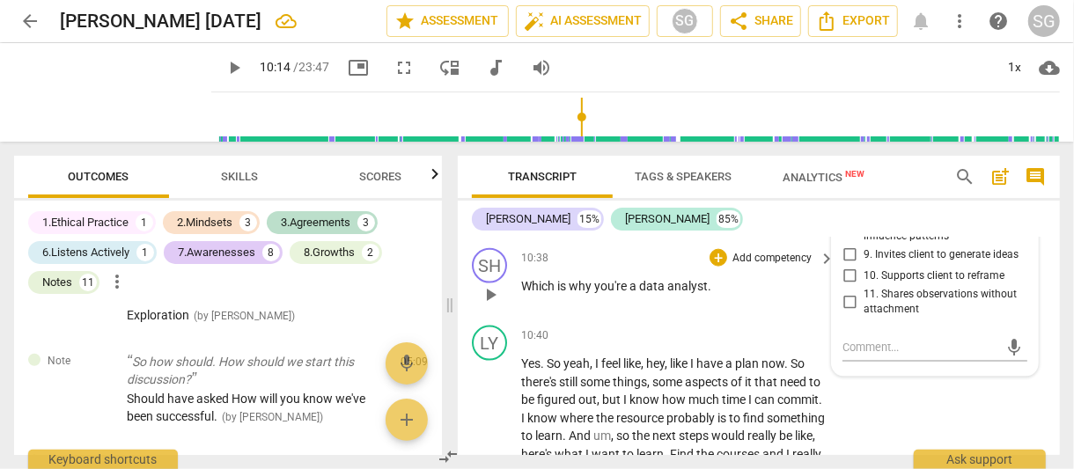
click at [798, 296] on p "Which is why you're a data analyst ." at bounding box center [674, 286] width 306 height 18
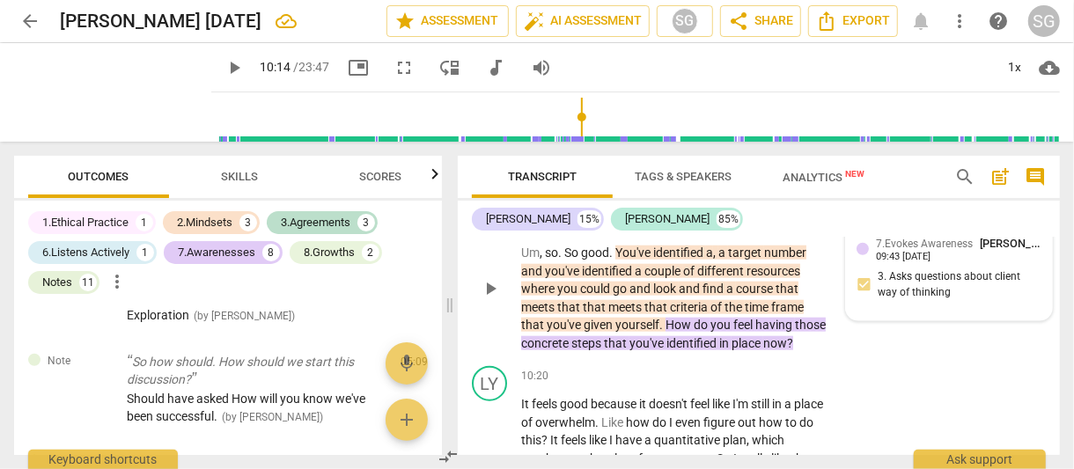
scroll to position [4409, 0]
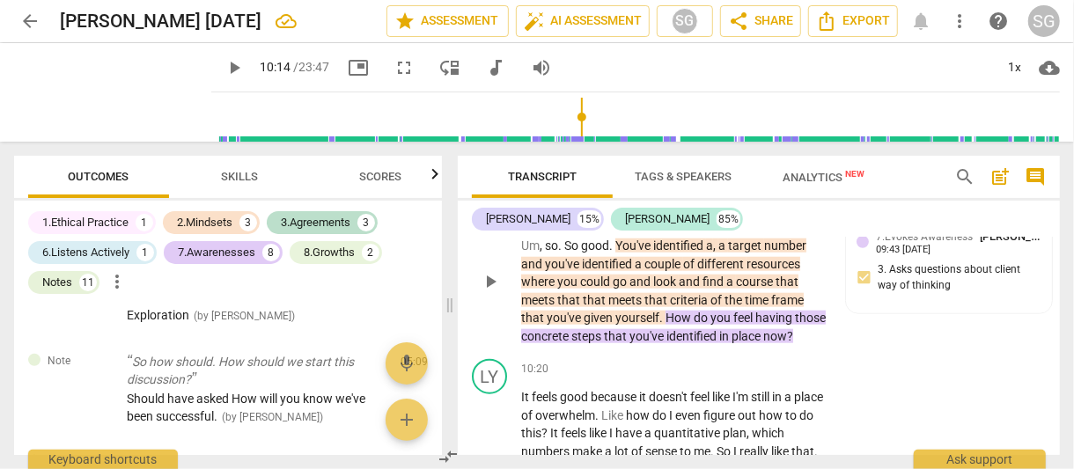
click at [827, 219] on span "keyboard_arrow_right" at bounding box center [827, 208] width 21 height 21
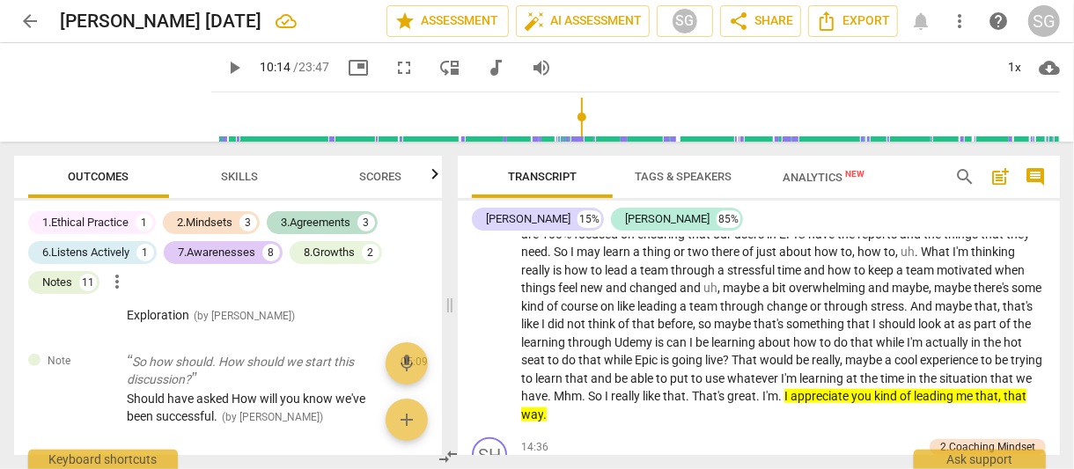
scroll to position [518, 0]
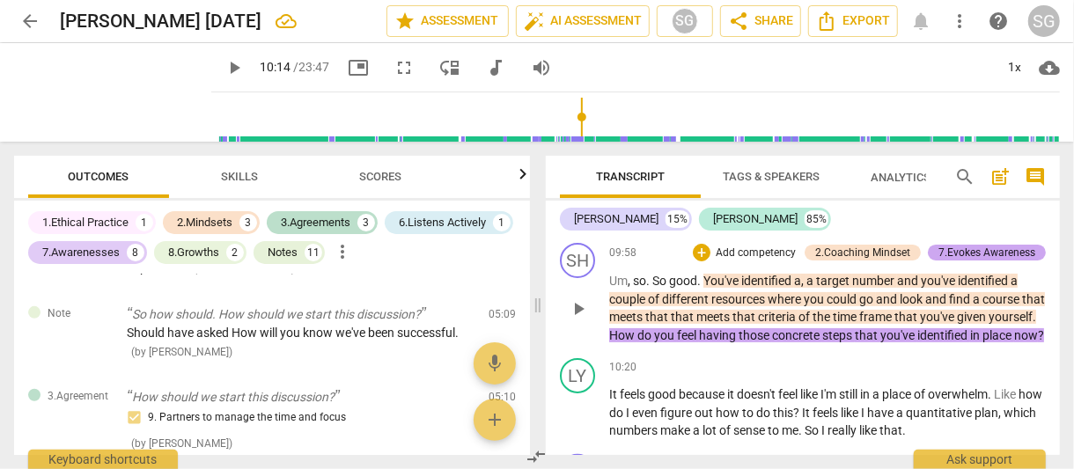
click at [989, 245] on div "7.Evokes Awareness" at bounding box center [987, 253] width 97 height 16
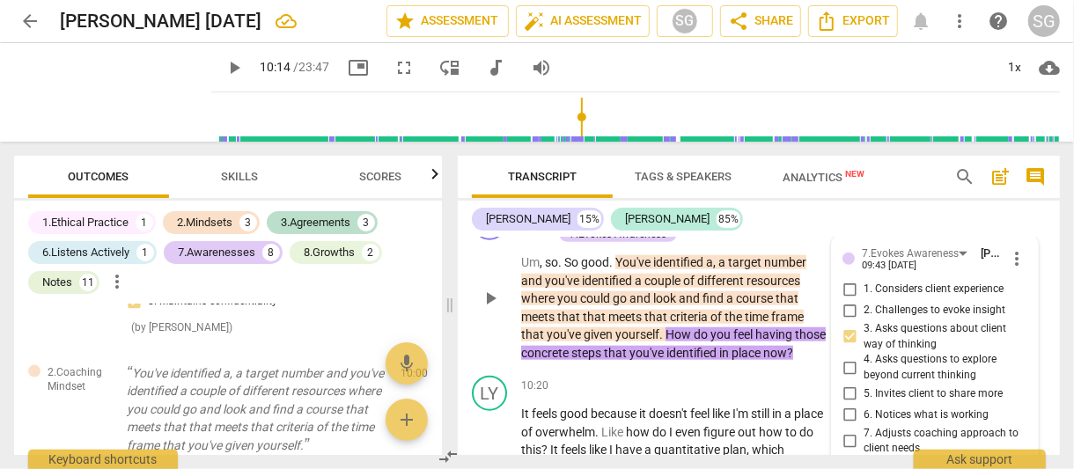
scroll to position [4388, 0]
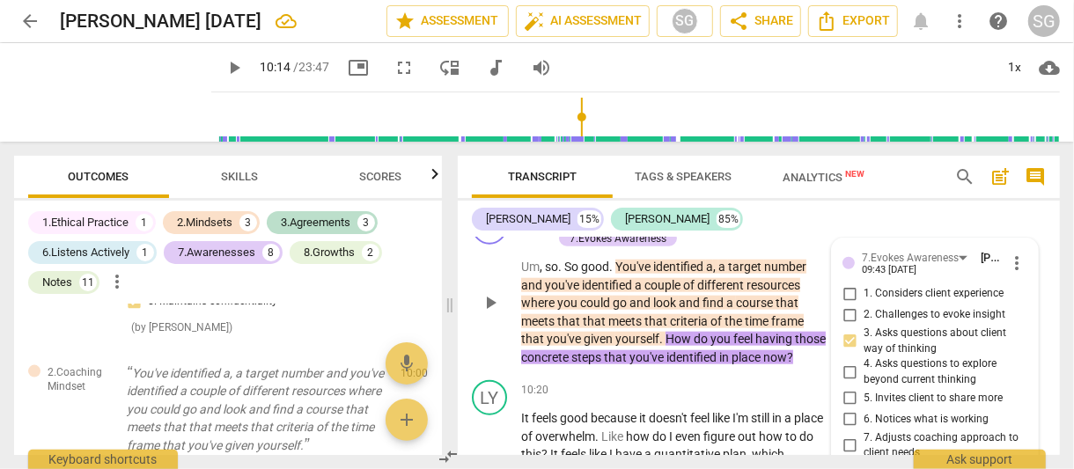
click at [757, 248] on div "+ Add competency 2.Coaching Mindset 7.Evokes Awareness" at bounding box center [683, 229] width 262 height 39
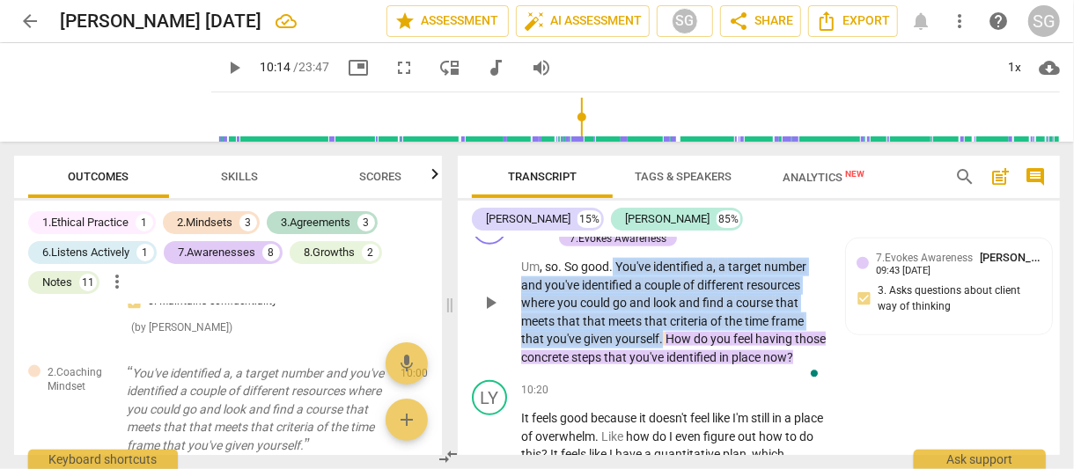
drag, startPoint x: 615, startPoint y: 314, endPoint x: 663, endPoint y: 386, distance: 86.2
click at [663, 366] on p "Um , so . So good . You've identified a , a target number and you've identified…" at bounding box center [674, 312] width 306 height 108
click at [685, 366] on div "+" at bounding box center [682, 367] width 18 height 18
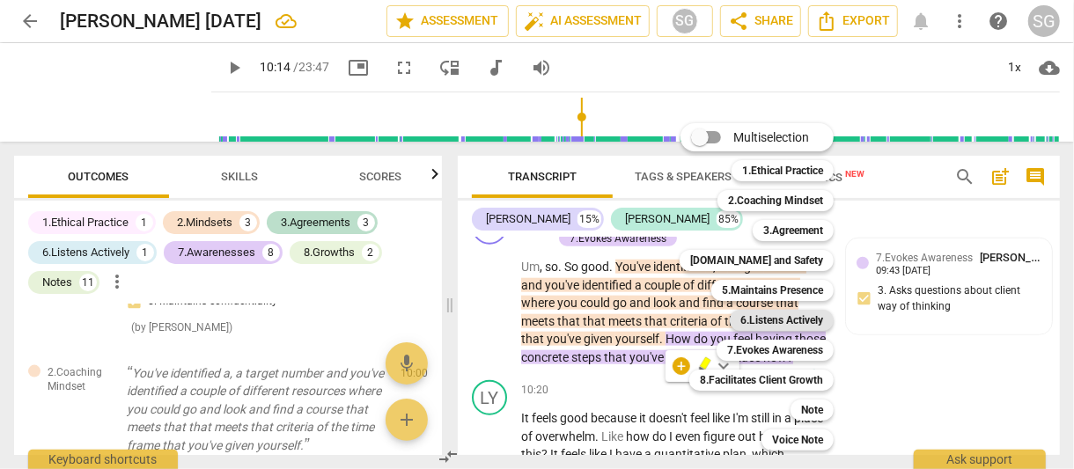
click at [757, 316] on b "6.Listens Actively" at bounding box center [782, 320] width 83 height 21
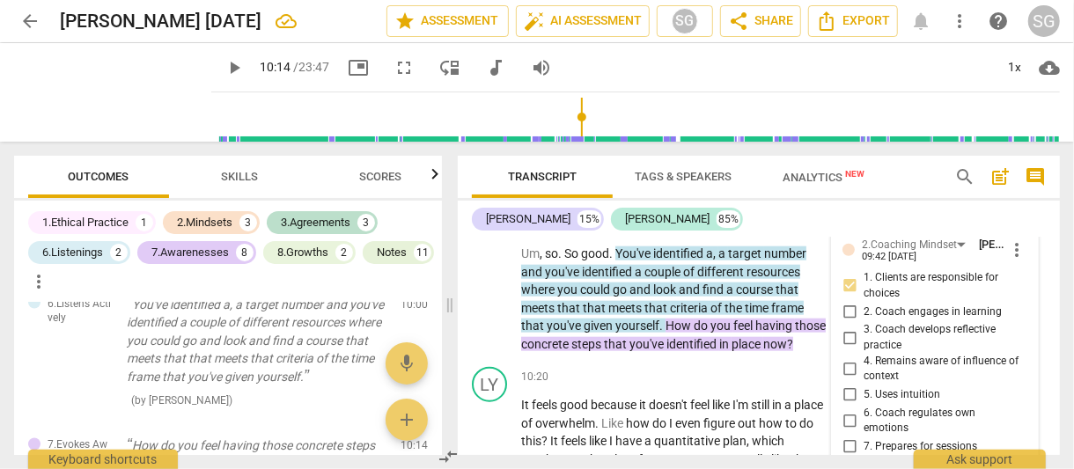
scroll to position [4407, 0]
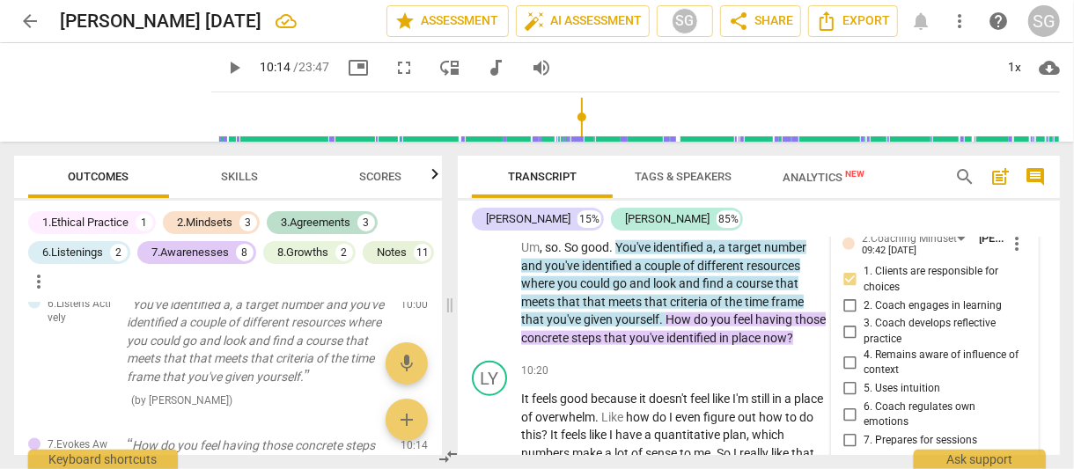
click at [606, 227] on div "6.Listens Actively" at bounding box center [611, 219] width 82 height 16
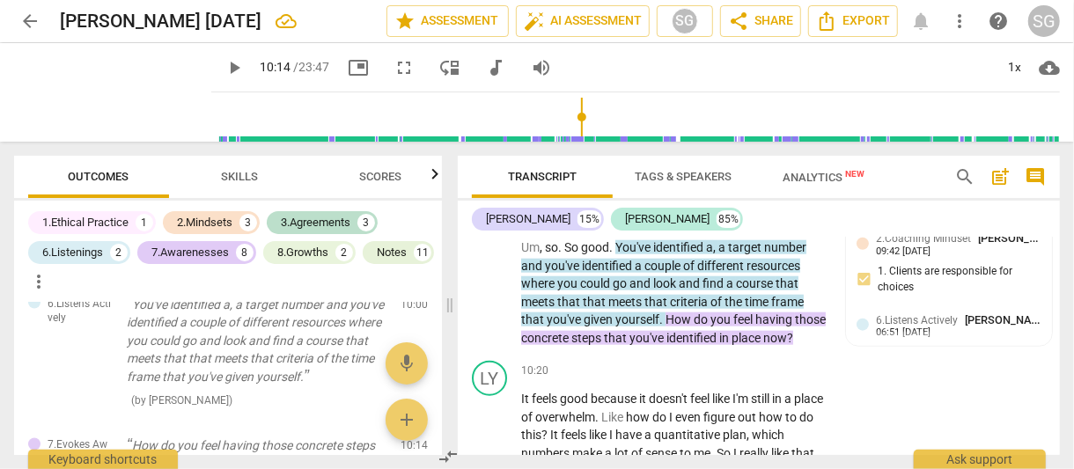
click at [645, 227] on div "6.Listens Actively" at bounding box center [611, 219] width 82 height 16
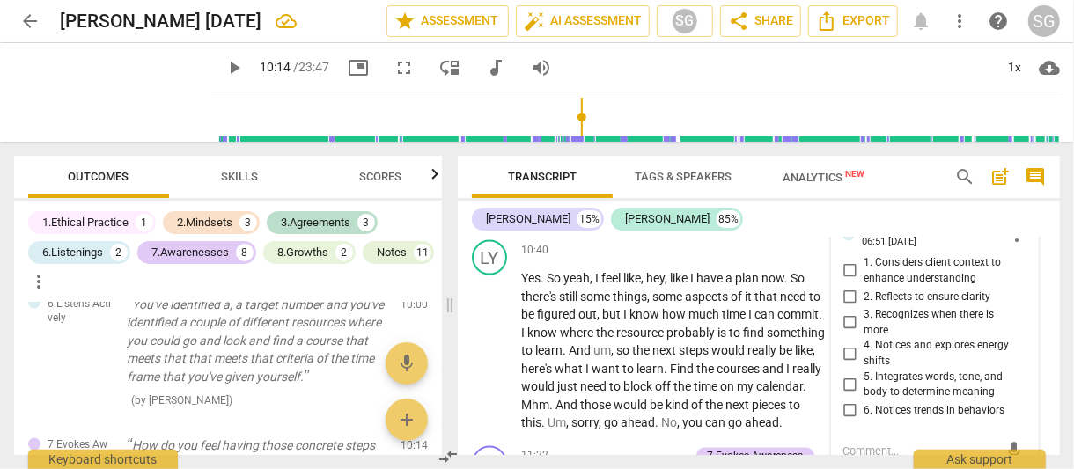
scroll to position [4720, 0]
click at [943, 238] on div "6.Listens Actively" at bounding box center [910, 230] width 97 height 15
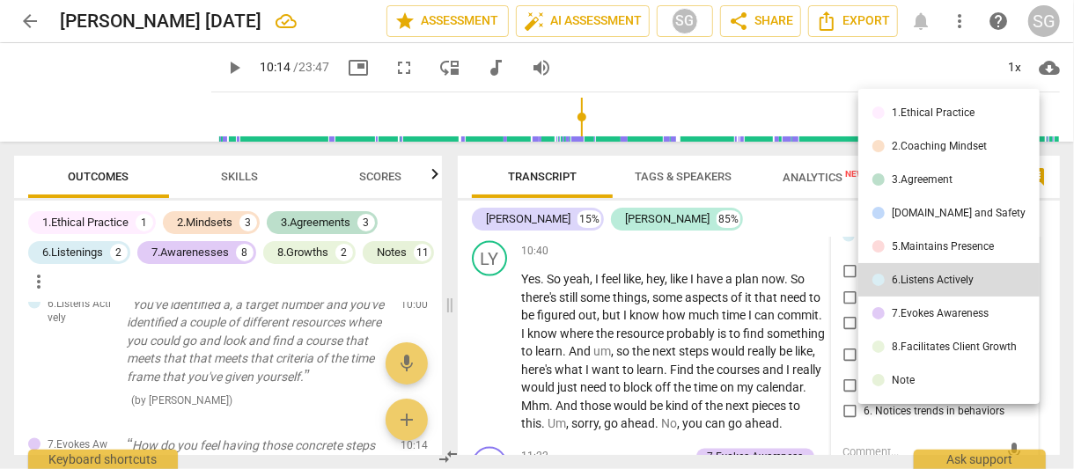
click at [931, 145] on div "2.Coaching Mindset" at bounding box center [939, 146] width 95 height 11
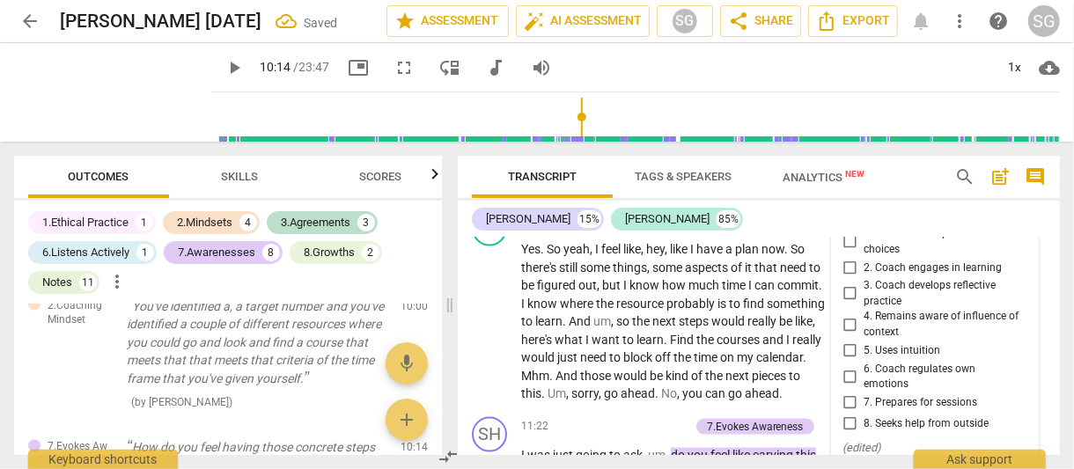
scroll to position [4746, 0]
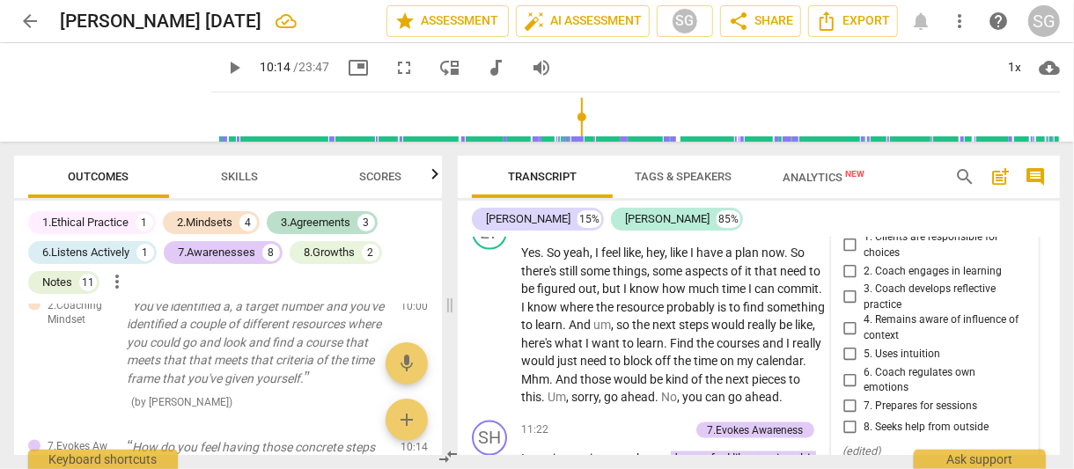
click at [946, 213] on div "2.Coaching Mindset" at bounding box center [909, 204] width 95 height 17
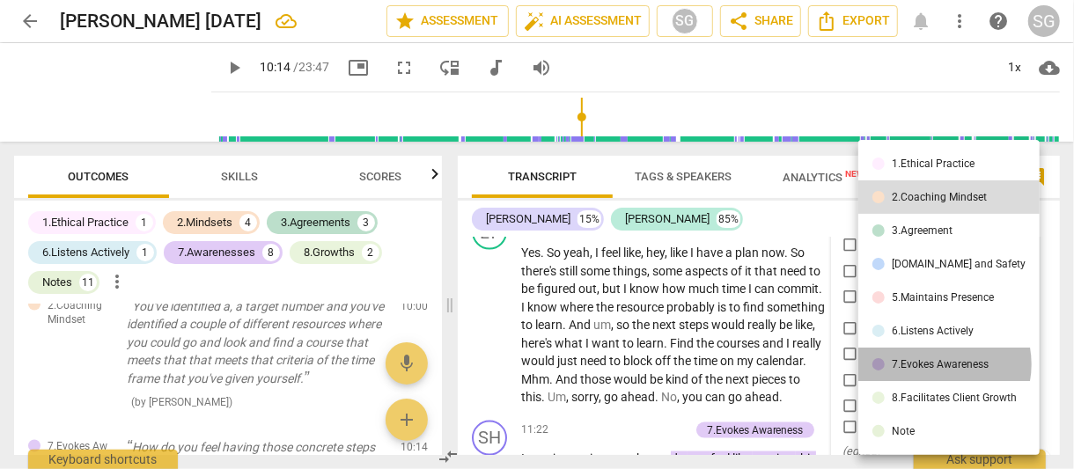
click at [937, 365] on div "7.Evokes Awareness" at bounding box center [940, 364] width 97 height 11
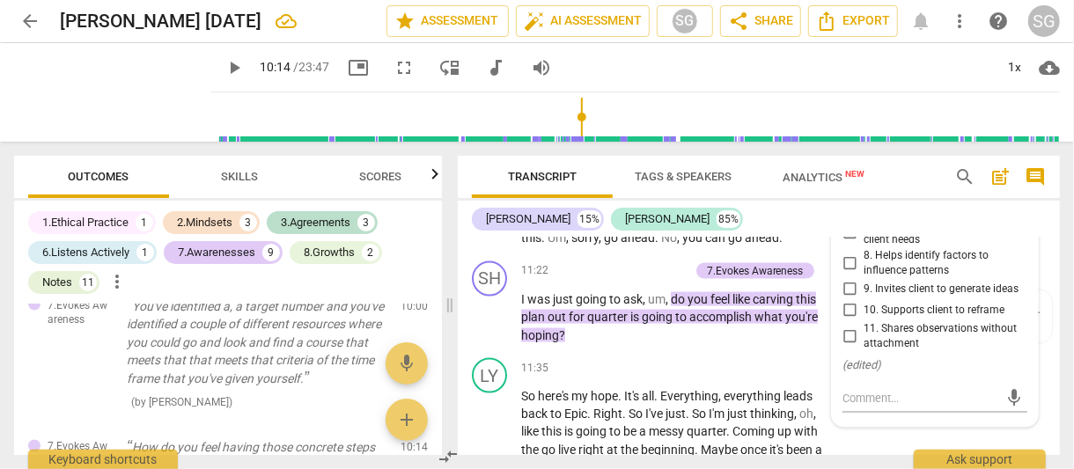
scroll to position [4907, 0]
click at [848, 215] on input "6. Notices what is working" at bounding box center [850, 204] width 28 height 21
checkbox input "true"
click at [809, 246] on p "Yes . So yeah , I feel like , hey , like I have a plan now . So there's still s…" at bounding box center [674, 164] width 306 height 163
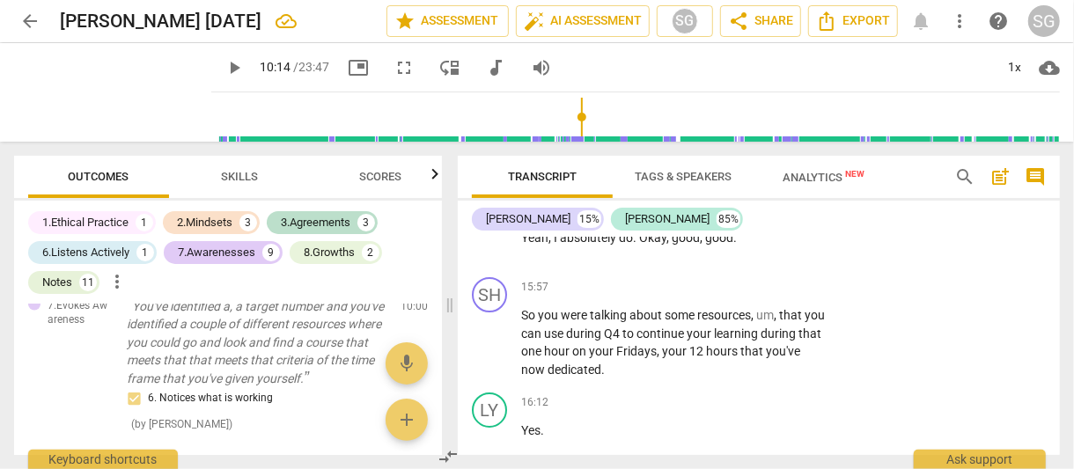
scroll to position [6681, 0]
drag, startPoint x: 639, startPoint y: 322, endPoint x: 744, endPoint y: 327, distance: 104.9
click at [744, 248] on p "Yeah , I absolutely do . Okay , good , good ." at bounding box center [674, 239] width 306 height 18
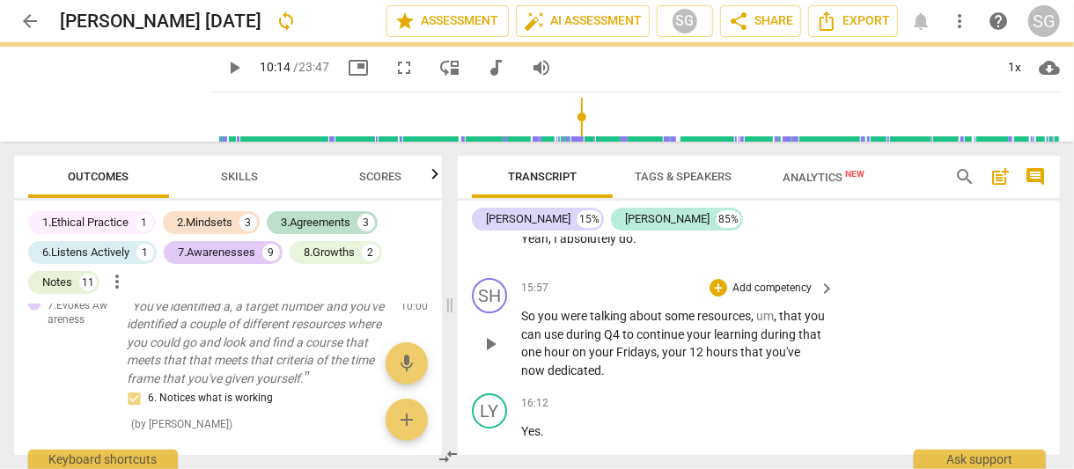
click at [525, 323] on span "So" at bounding box center [529, 316] width 17 height 14
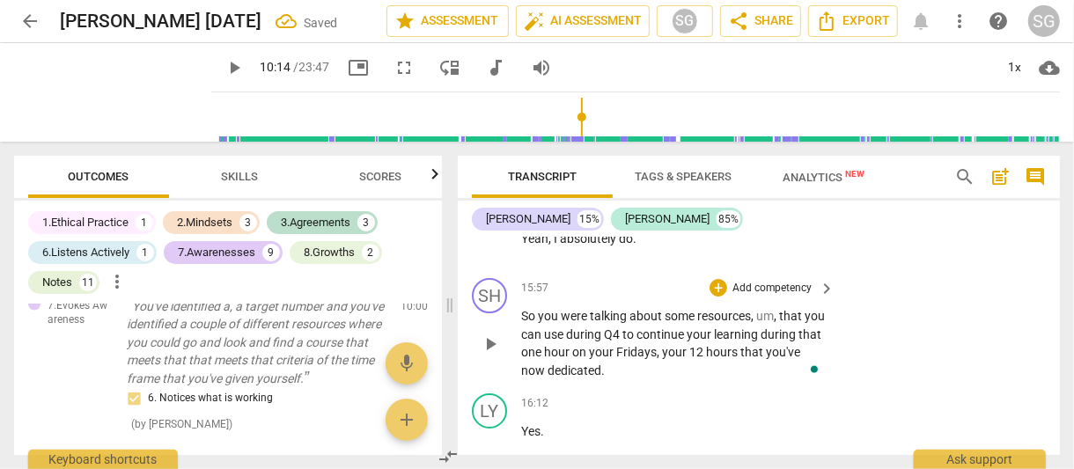
paste p "To enrich screen reader interactions, please activate Accessibility in Grammarl…"
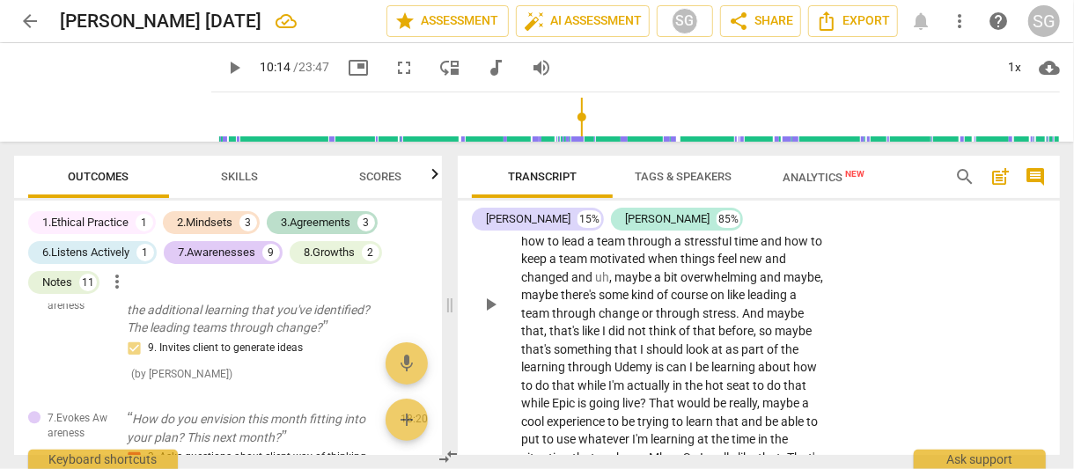
scroll to position [5757, 0]
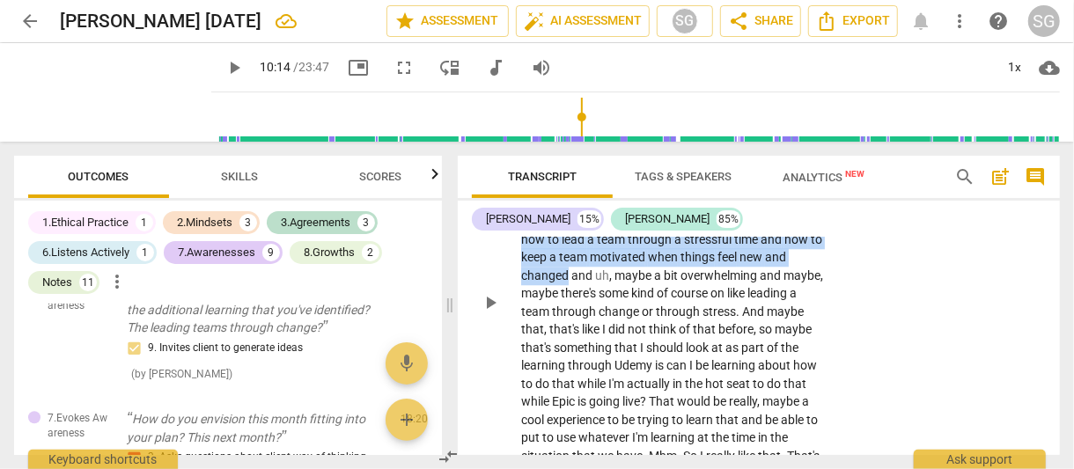
drag, startPoint x: 614, startPoint y: 322, endPoint x: 638, endPoint y: 352, distance: 38.2
click at [638, 352] on p "Maybe not from the technical perspective of epic , no . But I do feel like that…" at bounding box center [674, 302] width 306 height 397
click at [683, 337] on icon "button" at bounding box center [683, 335] width 11 height 12
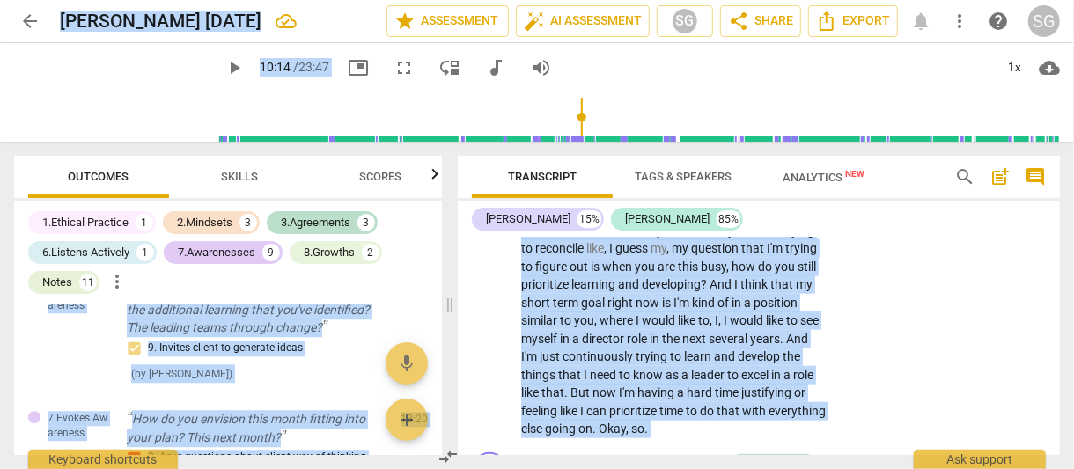
scroll to position [0, 0]
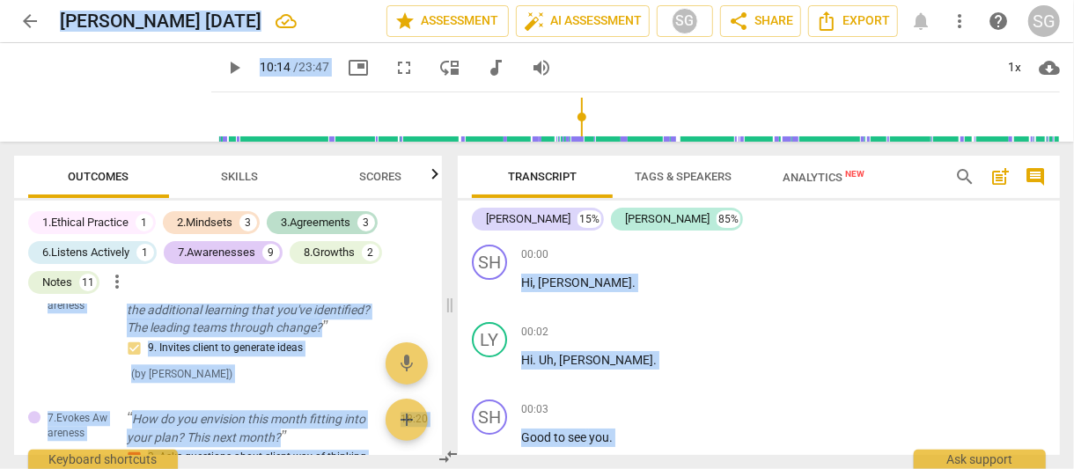
drag, startPoint x: 843, startPoint y: 394, endPoint x: 871, endPoint y: -17, distance: 411.4
click at [871, 0] on html "arrow_back [PERSON_NAME] [DATE] edit star Assessment auto_fix_high AI Assessmen…" at bounding box center [537, 0] width 1074 height 0
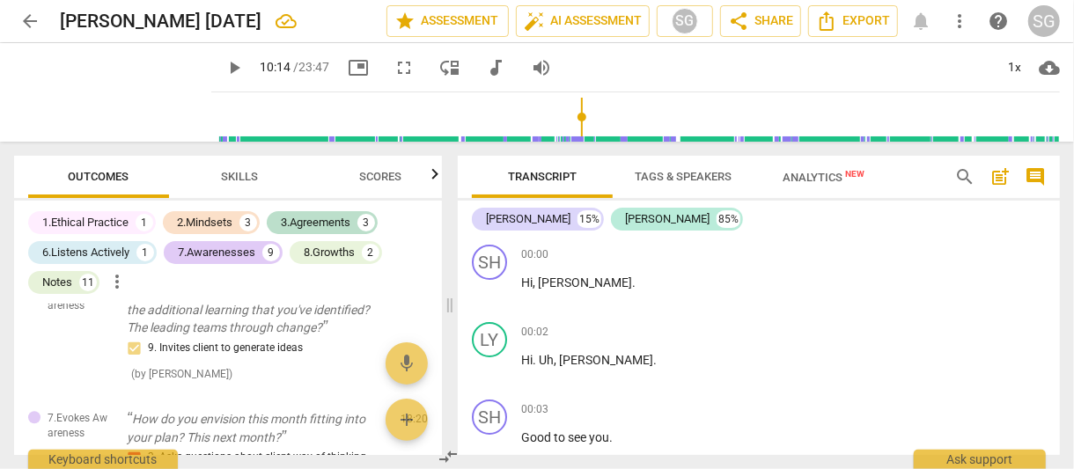
scroll to position [6964, 0]
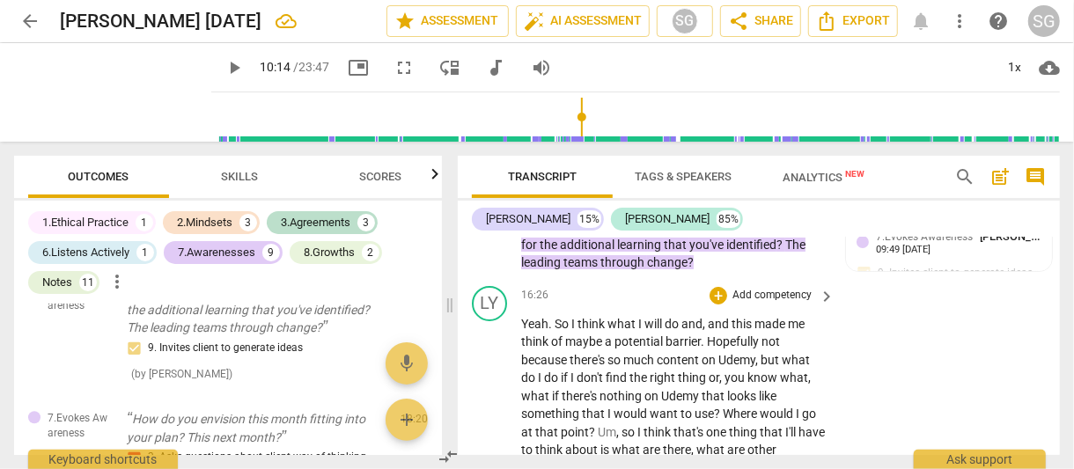
click at [710, 272] on p "So are there . What process will you go through for the , for the additional le…" at bounding box center [674, 245] width 306 height 55
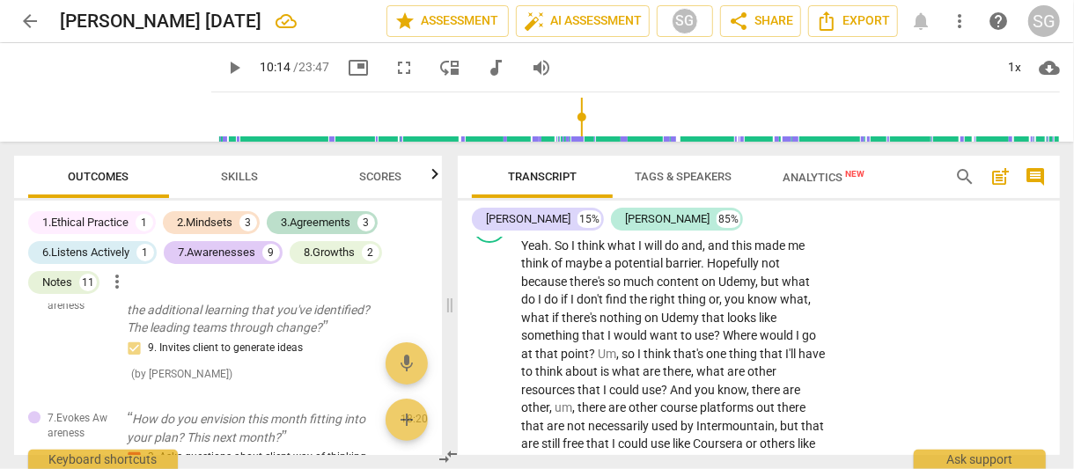
scroll to position [7043, 0]
click at [705, 270] on span "." at bounding box center [704, 262] width 6 height 14
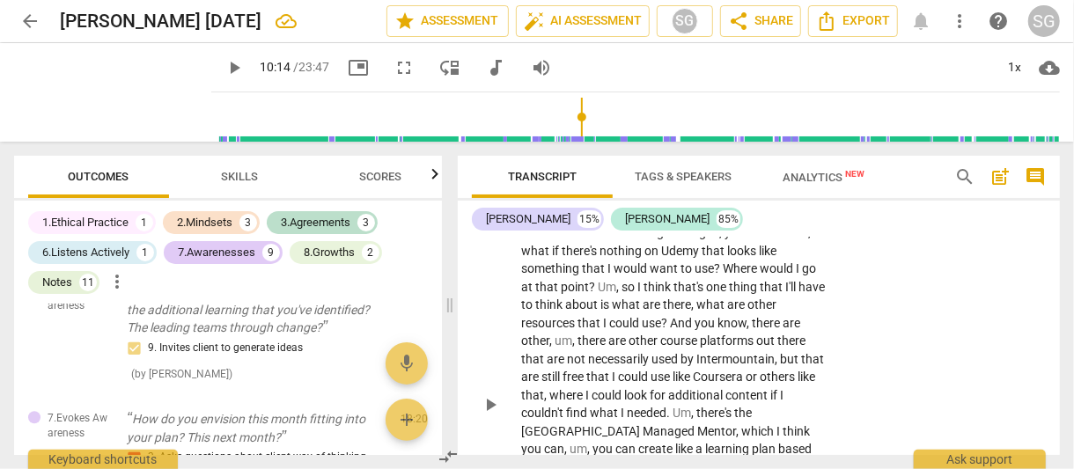
scroll to position [7107, 0]
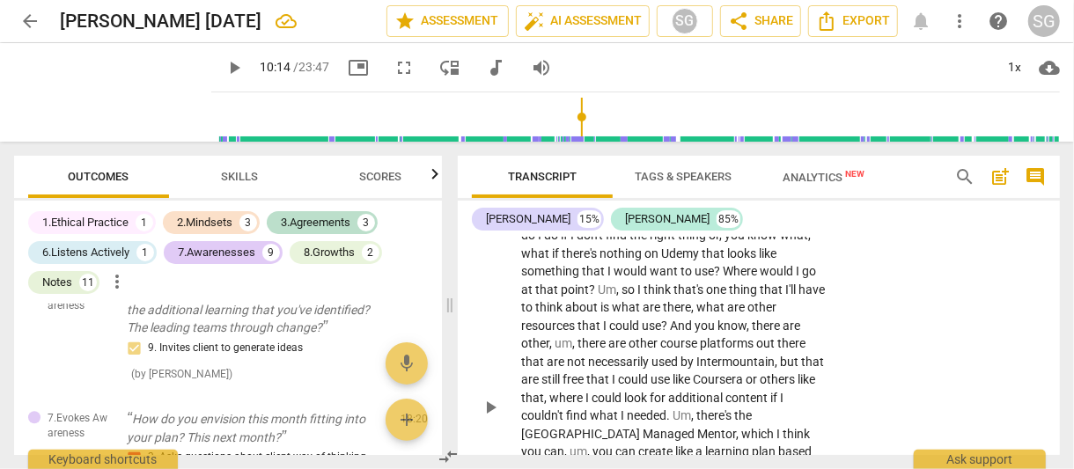
drag, startPoint x: 732, startPoint y: 266, endPoint x: 704, endPoint y: 280, distance: 31.5
click at [704, 280] on p "Yeah . So I think what I will do and , and this made me think of maybe a potent…" at bounding box center [674, 407] width 306 height 469
click at [722, 257] on div "+" at bounding box center [723, 261] width 18 height 18
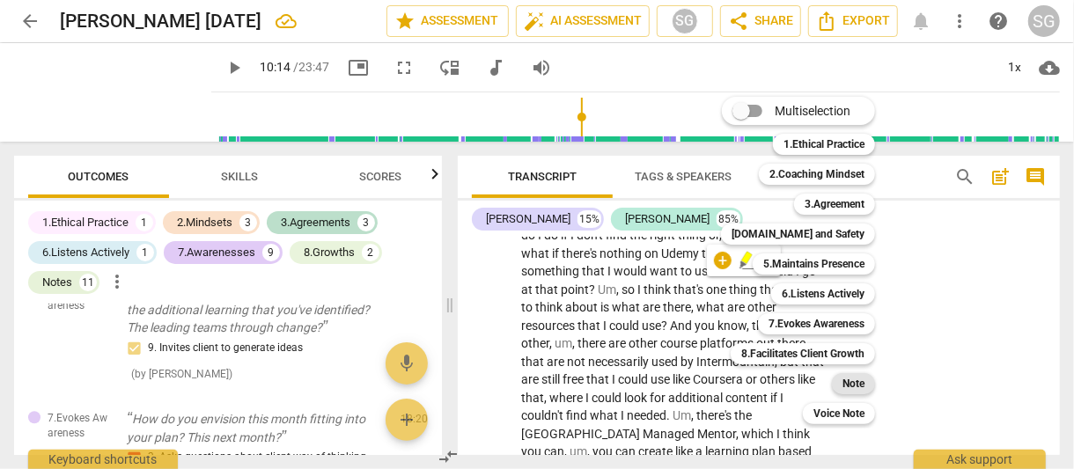
click at [849, 379] on b "Note" at bounding box center [854, 383] width 22 height 21
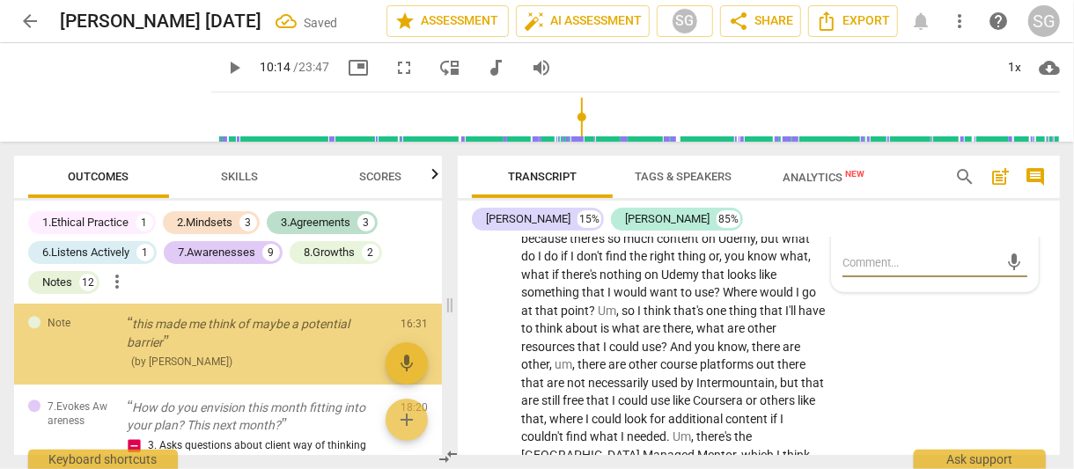
scroll to position [2496, 0]
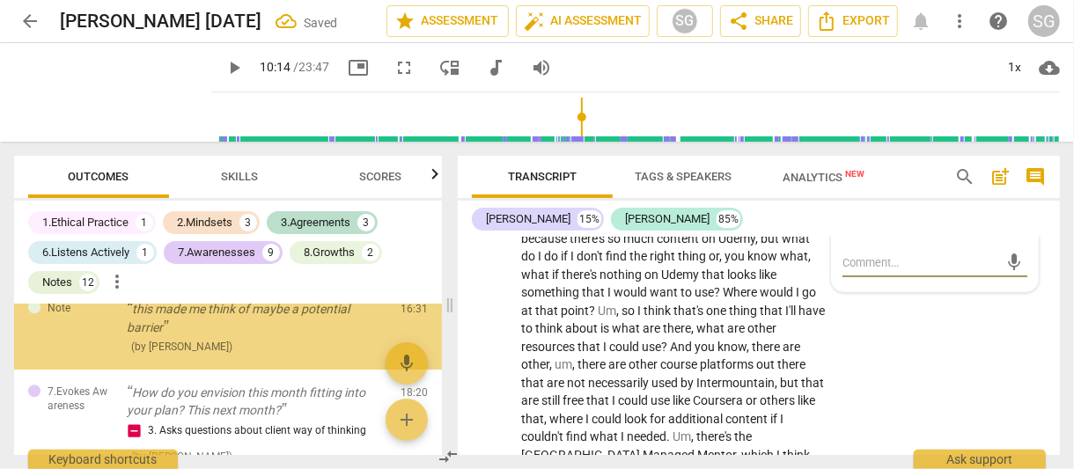
type textarea "B"
type textarea "Ba"
type textarea "Bar"
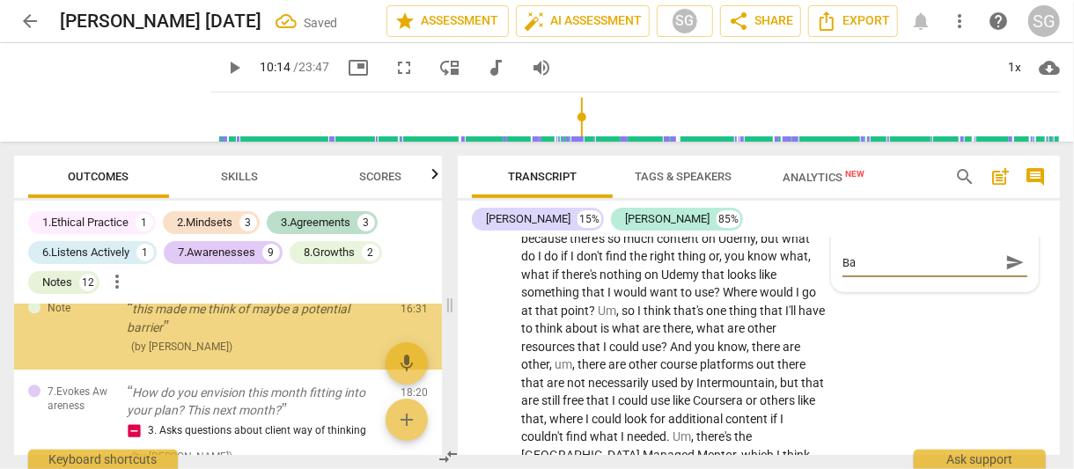
type textarea "Bar"
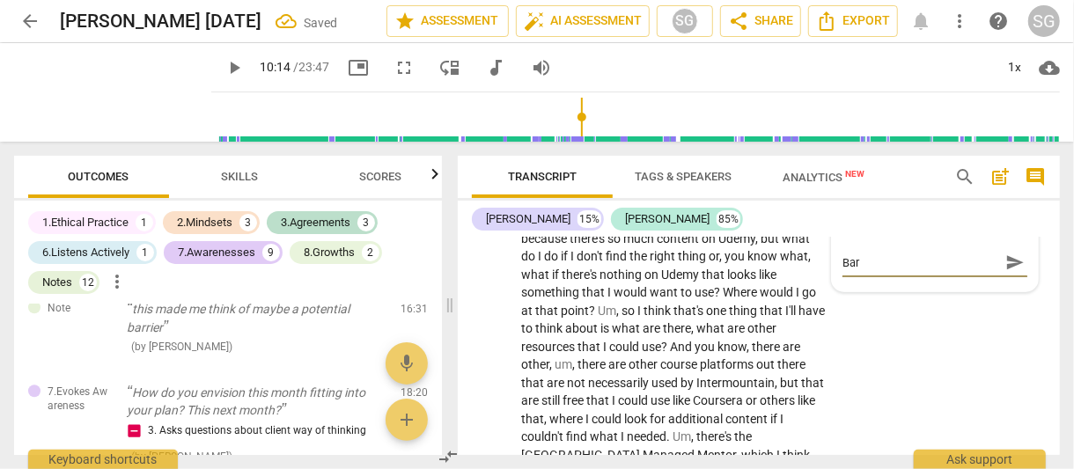
type textarea "[PERSON_NAME]"
type textarea "Barri"
type textarea "Barrie"
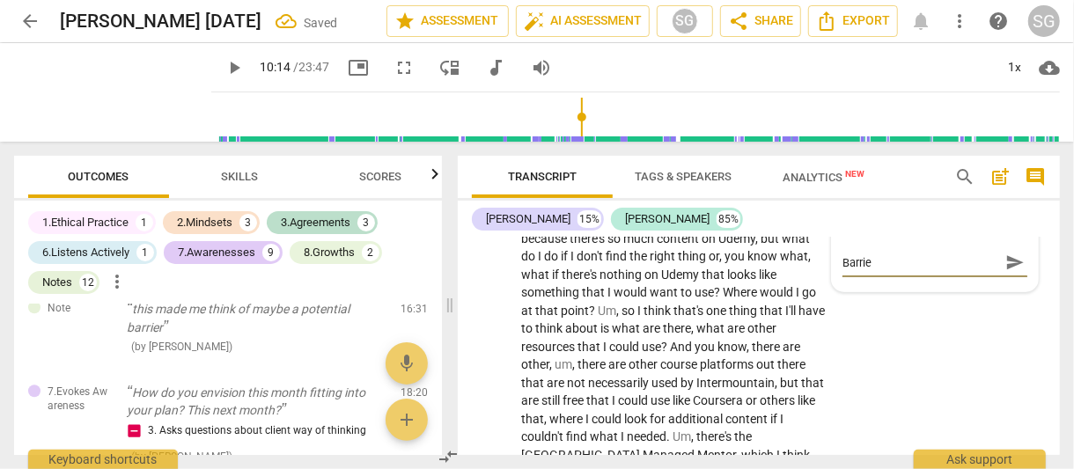
type textarea "Barrier"
type textarea "Barriers"
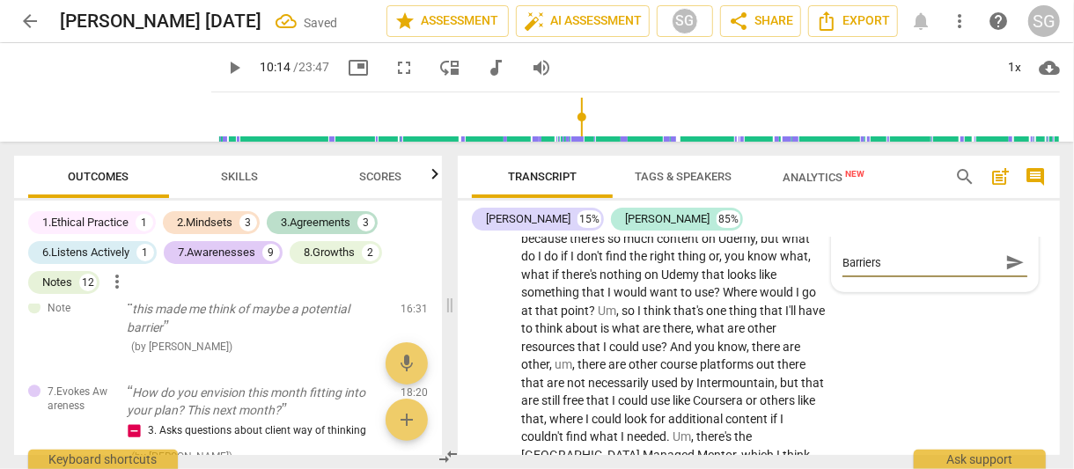
type textarea "Barriers -"
type textarea "Barriers - S"
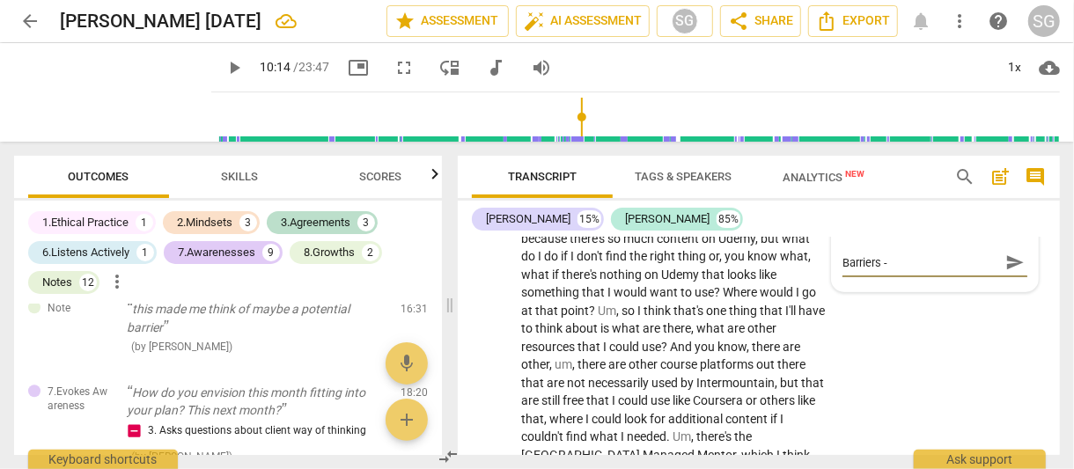
type textarea "Barriers - S"
type textarea "Barriers - Sh"
type textarea "Barriers - She"
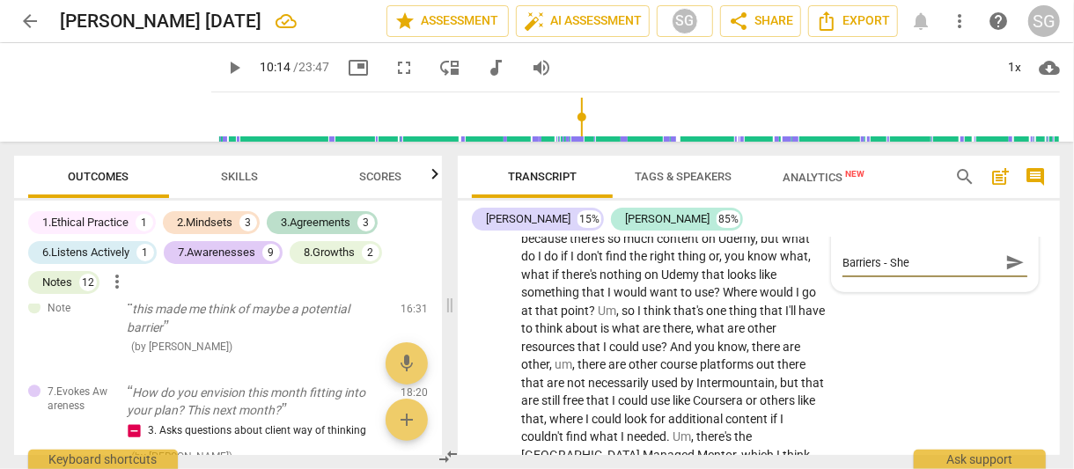
type textarea "Barriers - She"
type textarea "Barriers - She w"
type textarea "Barriers - She we"
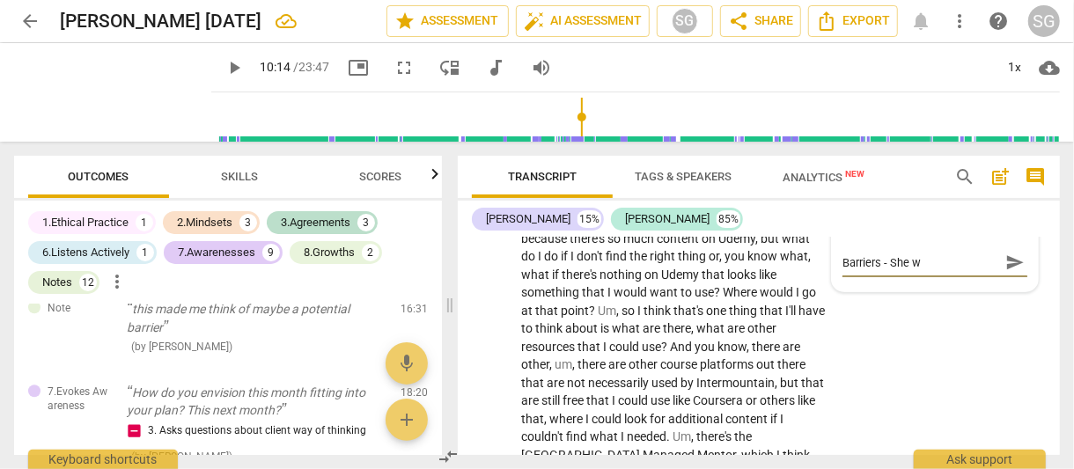
type textarea "Barriers - She we"
type textarea "Barriers - She wen"
type textarea "Barriers - She went"
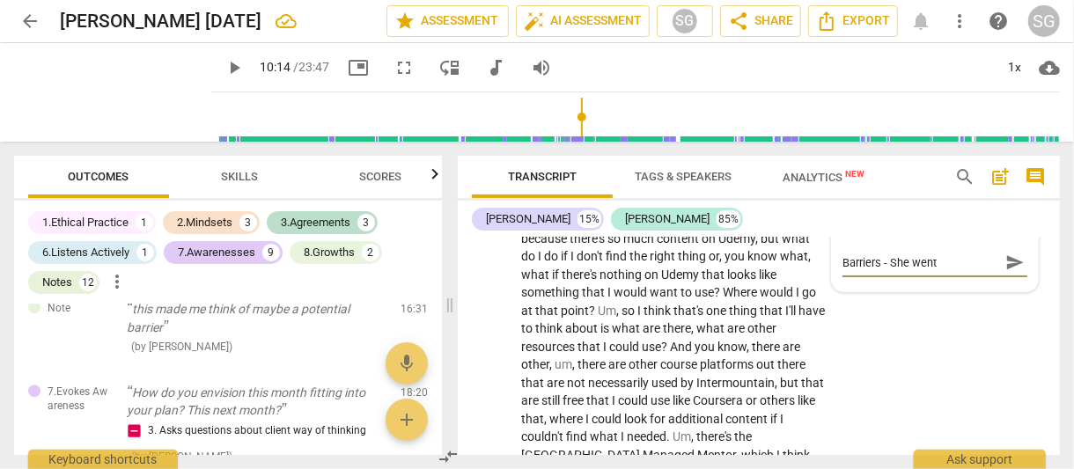
type textarea "Barriers - She went"
type textarea "Barriers - She went t"
type textarea "Barriers - She went th"
type textarea "Barriers - She went the"
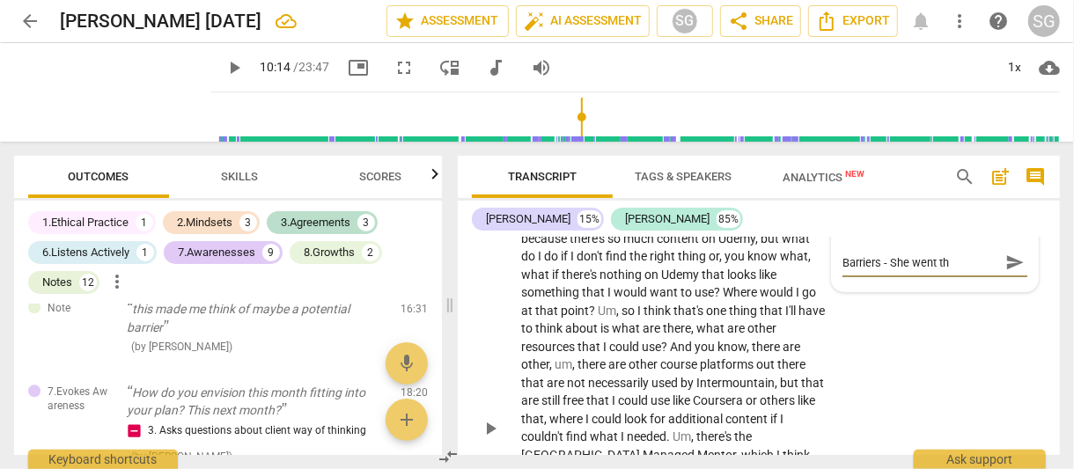
type textarea "Barriers - She went the"
type textarea "Barriers - She went ther"
type textarea "Barriers - She went there"
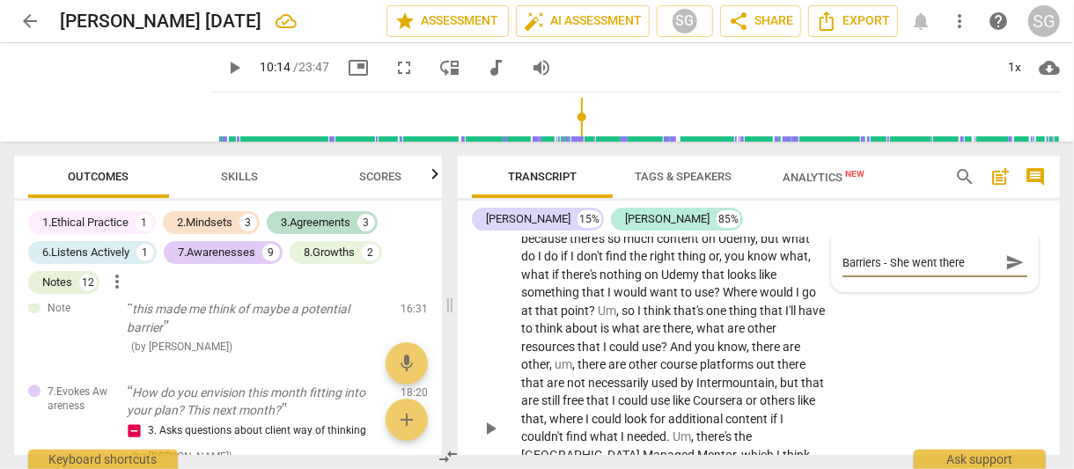
click at [1010, 272] on span "send" at bounding box center [1015, 262] width 19 height 19
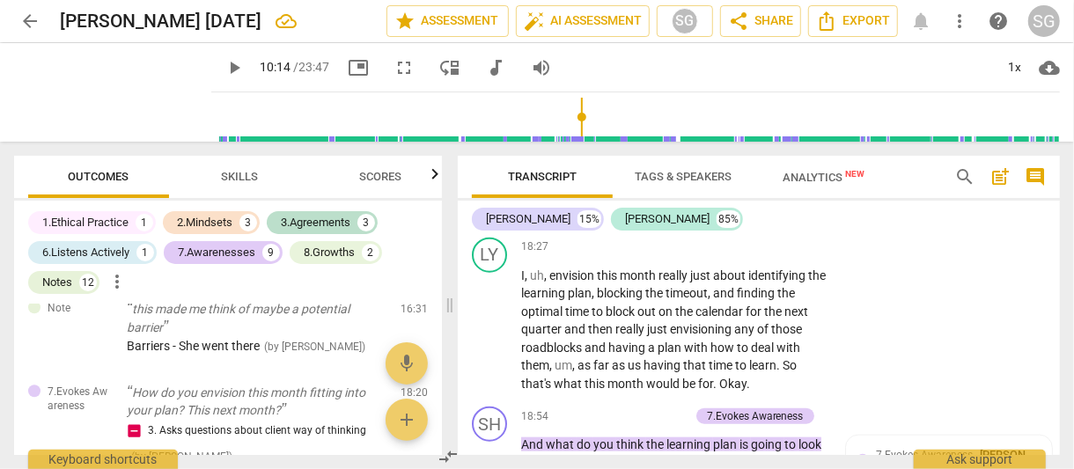
scroll to position [7761, 0]
click at [900, 213] on span "7.Evokes Awareness" at bounding box center [924, 207] width 97 height 12
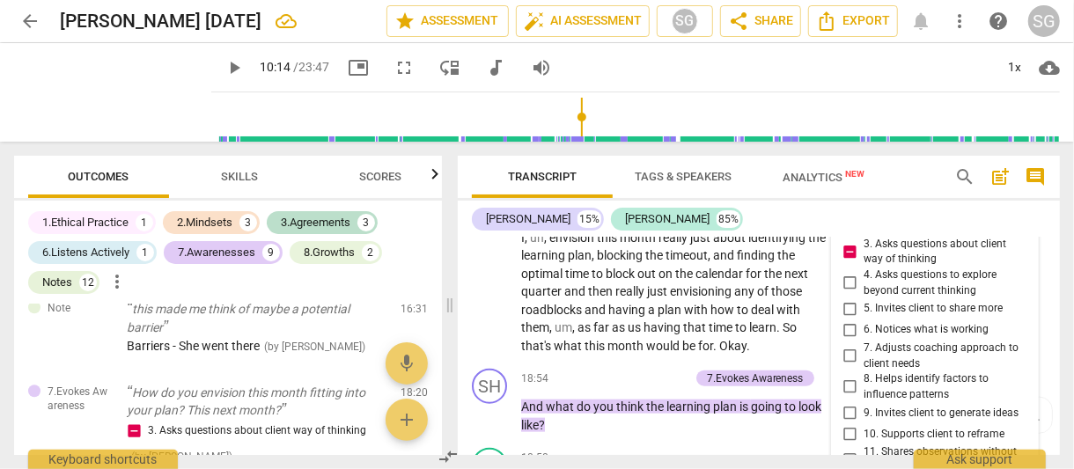
scroll to position [7795, 0]
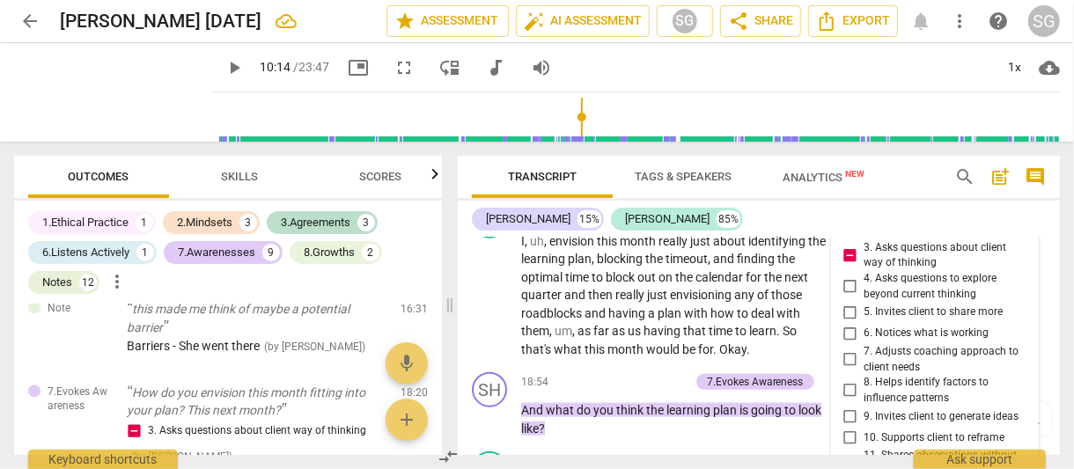
click at [846, 266] on input "3. Asks questions about client way of thinking" at bounding box center [850, 255] width 28 height 21
checkbox input "true"
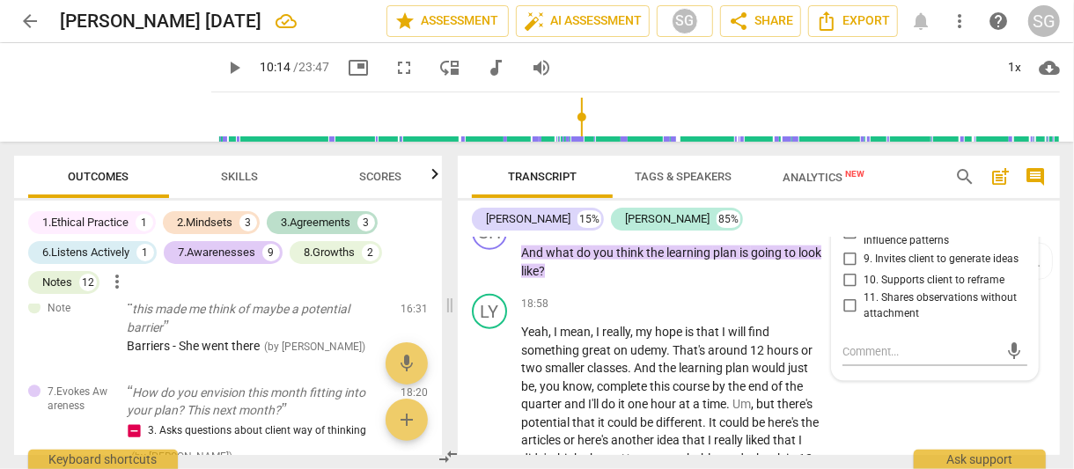
scroll to position [7963, 0]
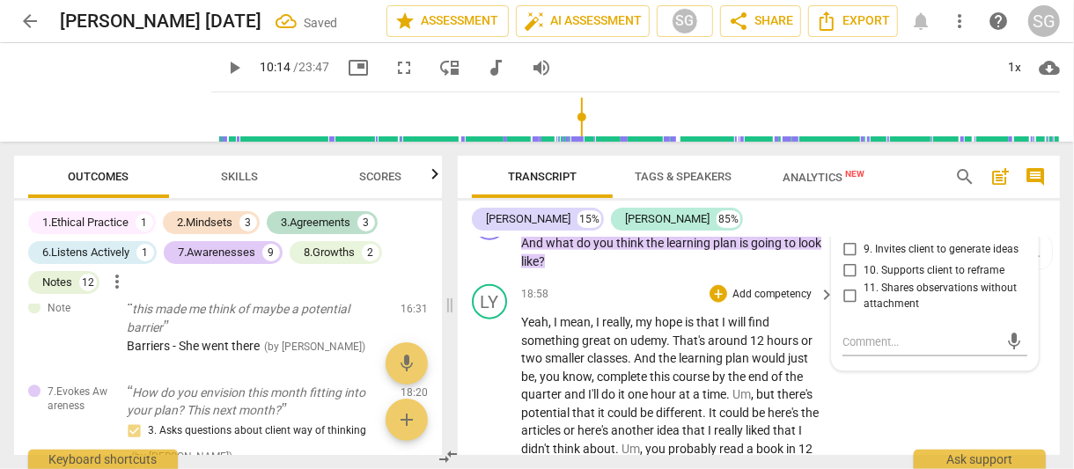
click at [794, 348] on span "hours" at bounding box center [784, 341] width 34 height 14
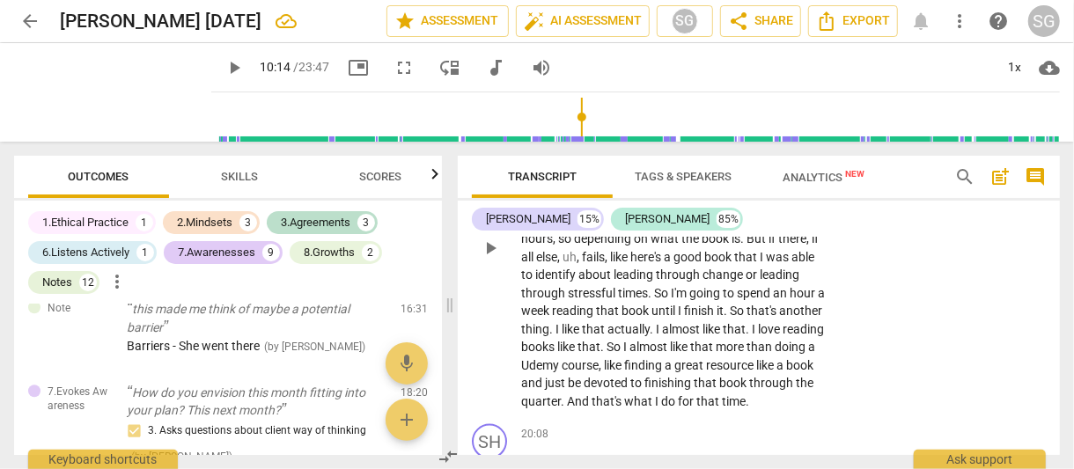
scroll to position [8192, 0]
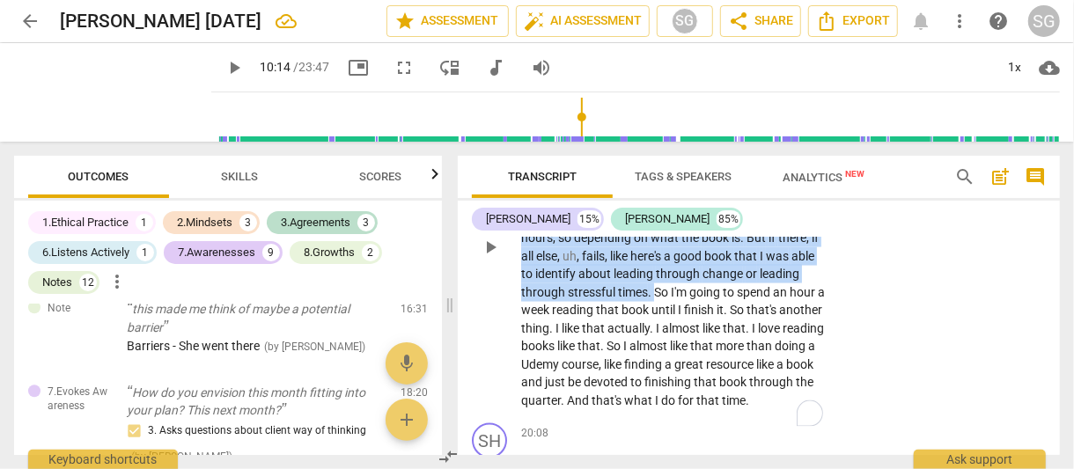
drag, startPoint x: 646, startPoint y: 283, endPoint x: 657, endPoint y: 351, distance: 68.6
click at [657, 351] on p "Yeah , I mean , I really , my hope is that I will find something great on udemy…" at bounding box center [674, 247] width 306 height 325
click at [694, 329] on icon "button" at bounding box center [694, 332] width 11 height 12
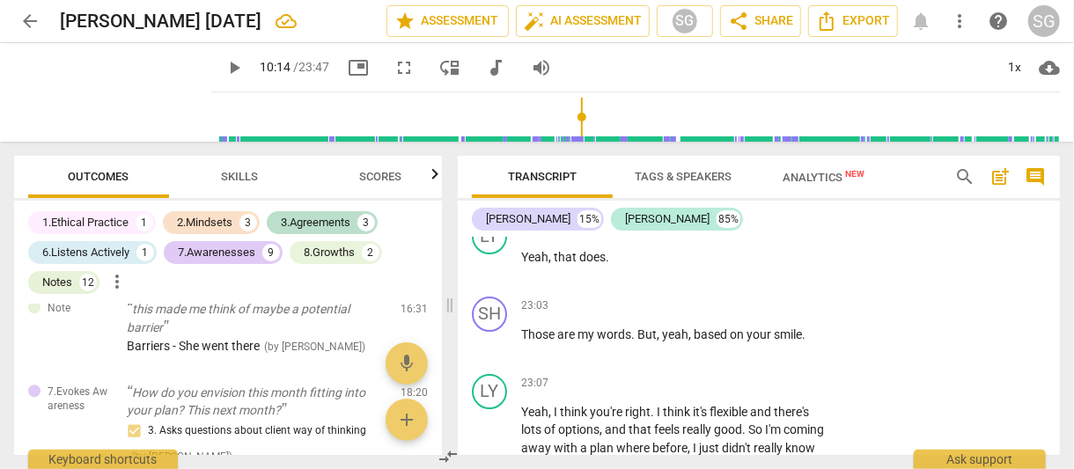
scroll to position [9769, 0]
drag, startPoint x: 523, startPoint y: 275, endPoint x: 636, endPoint y: 301, distance: 115.8
click at [636, 206] on p "Sounds like your strategy is flexible enough that it that it feels good to you ." at bounding box center [674, 188] width 306 height 36
click at [646, 280] on div "+" at bounding box center [645, 275] width 18 height 18
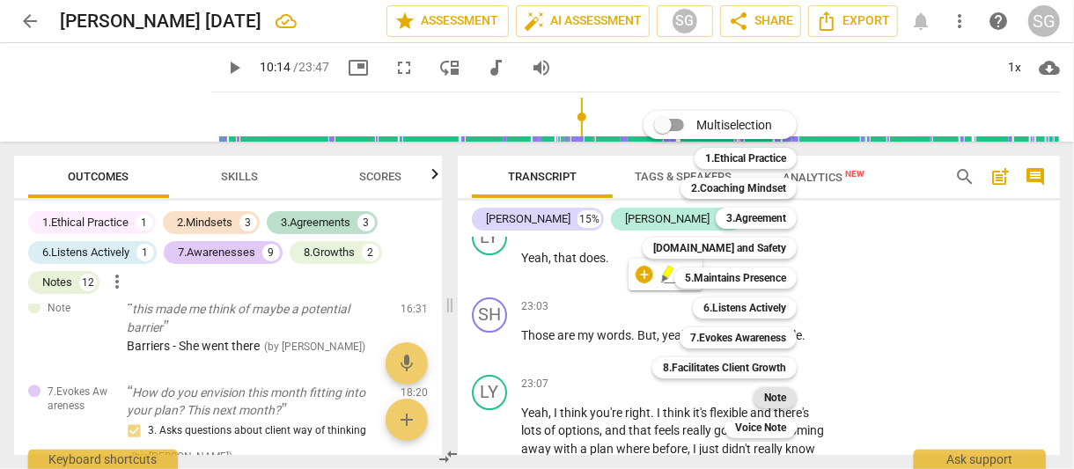
click at [773, 388] on b "Note" at bounding box center [775, 398] width 22 height 21
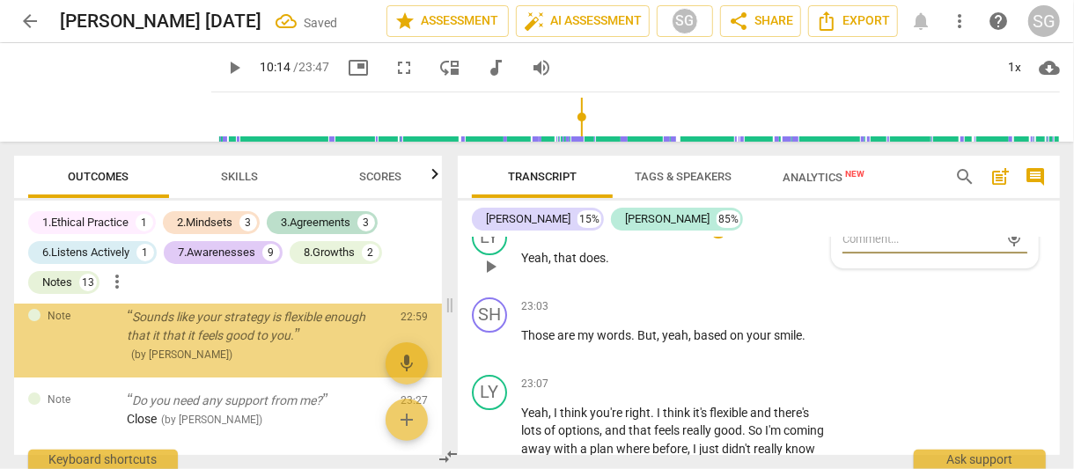
scroll to position [3304, 0]
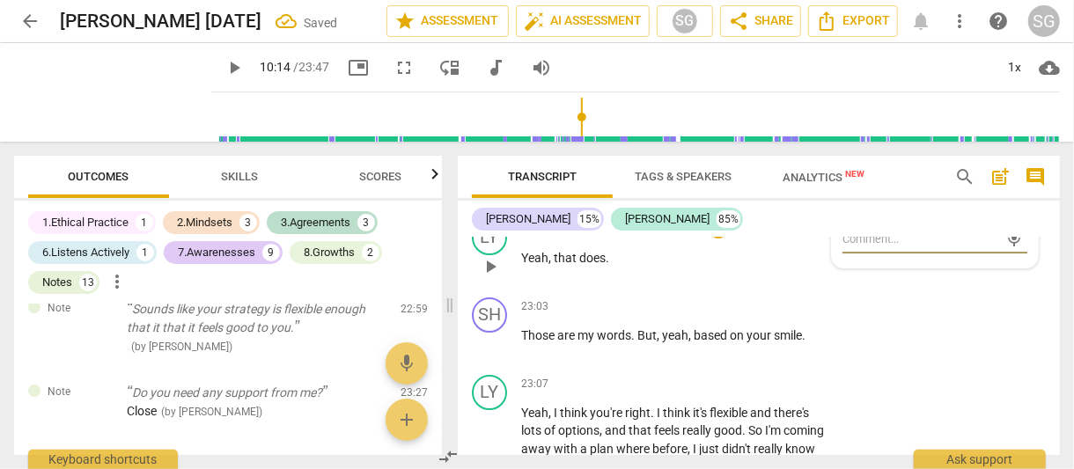
type textarea "M"
type textarea "My"
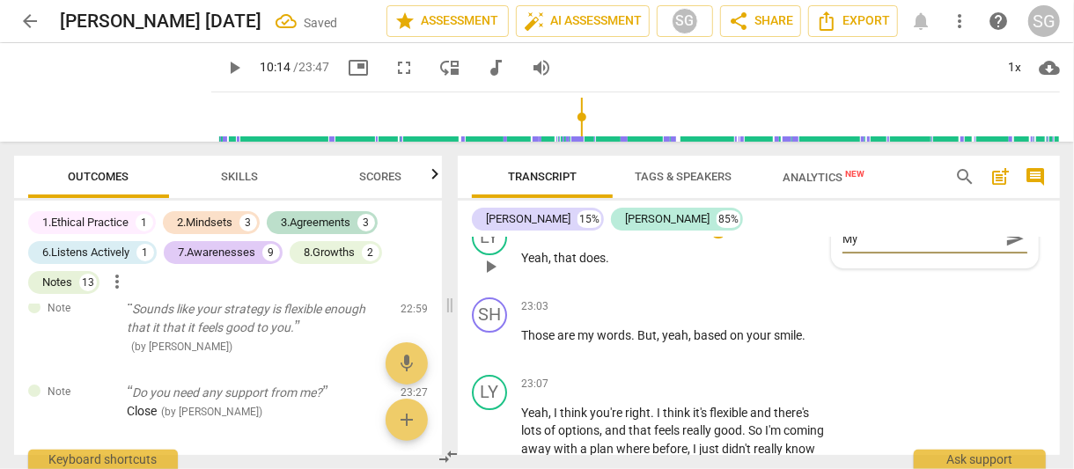
type textarea "My"
type textarea "My w"
type textarea "My wo"
type textarea "My wor"
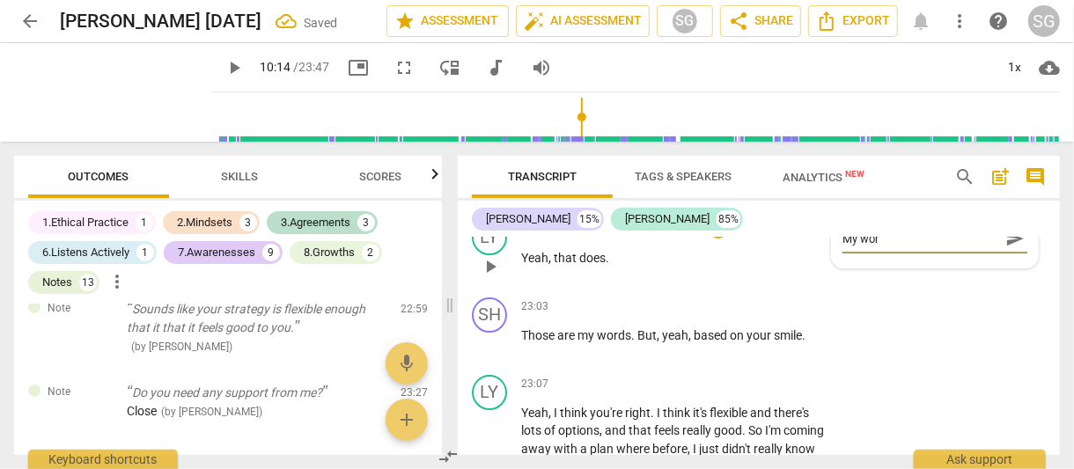
type textarea "My word"
type textarea "My words"
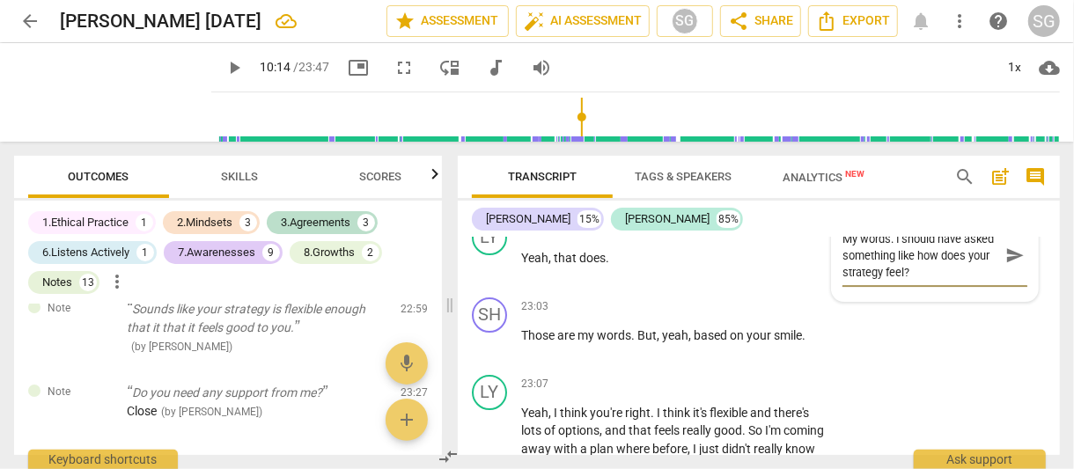
drag, startPoint x: 915, startPoint y: 376, endPoint x: 914, endPoint y: 354, distance: 22.0
click at [914, 281] on textarea "My words. I should have asked something like how does your strategy feel?" at bounding box center [921, 256] width 157 height 50
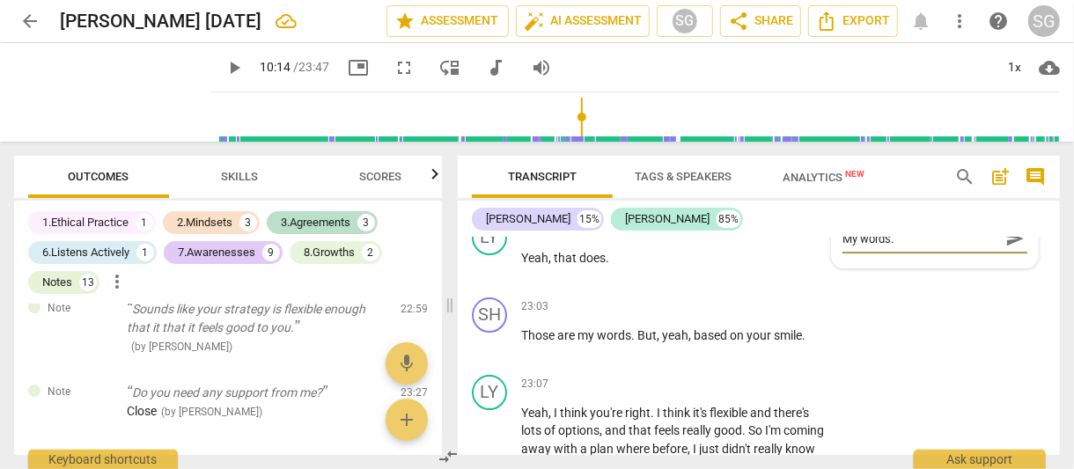
click at [1008, 248] on span "send" at bounding box center [1015, 238] width 19 height 19
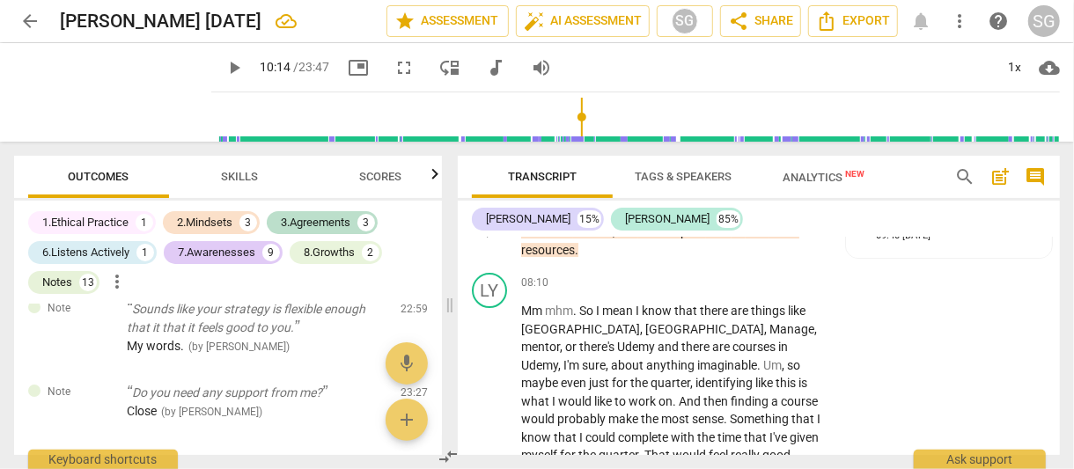
scroll to position [3048, 0]
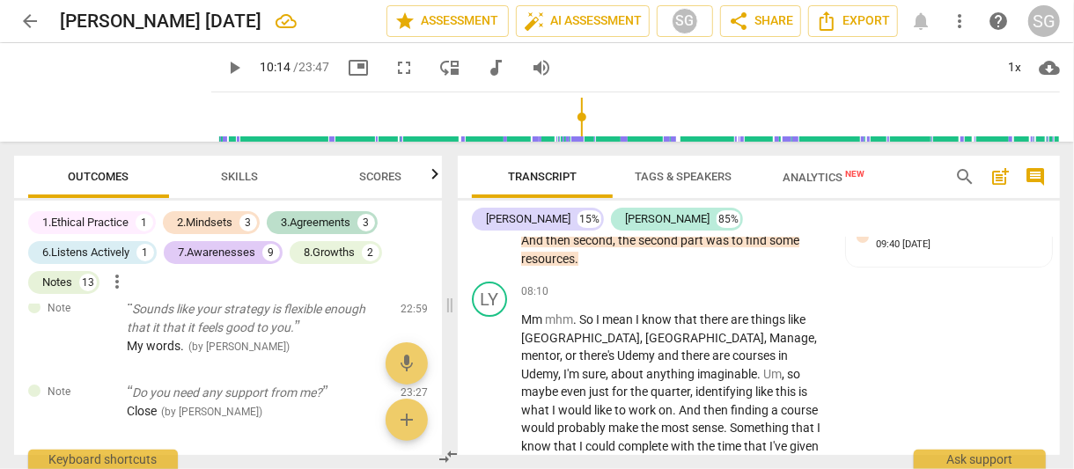
click at [842, 224] on div "[PERSON_NAME] 15% [PERSON_NAME] 85%" at bounding box center [759, 219] width 574 height 30
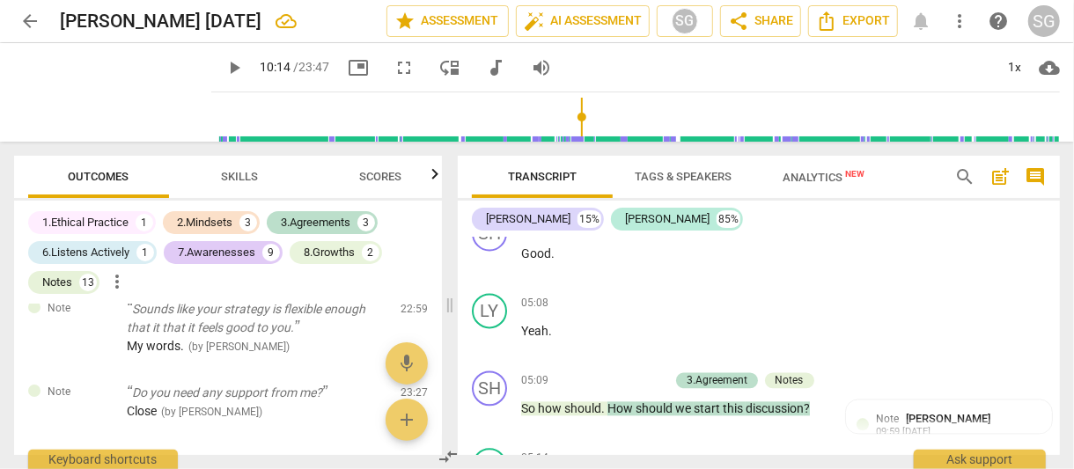
scroll to position [0, 0]
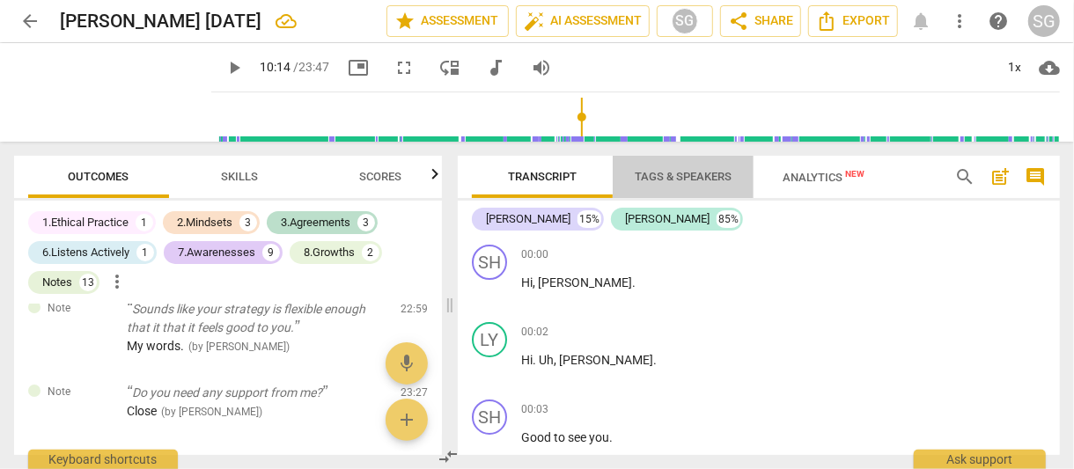
click at [720, 167] on span "Tags & Speakers" at bounding box center [683, 178] width 139 height 24
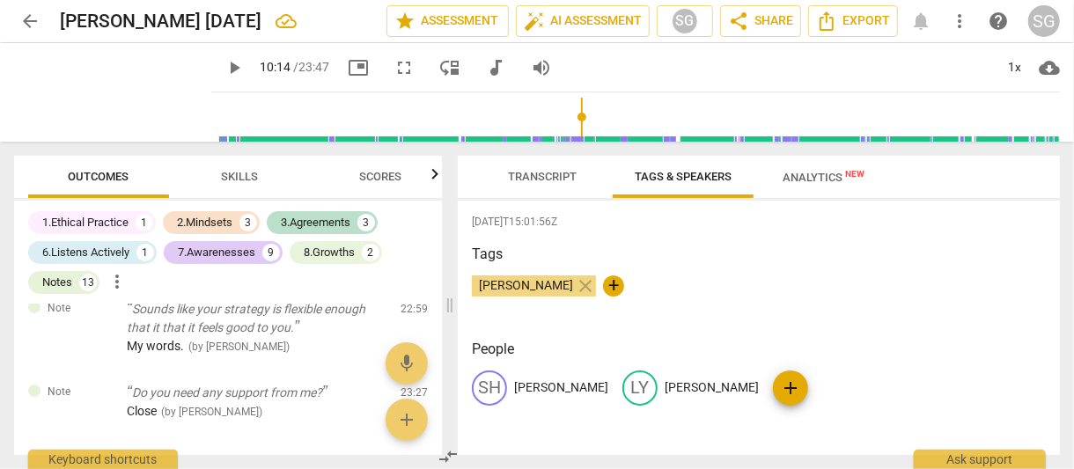
click at [531, 182] on span "Transcript" at bounding box center [542, 176] width 69 height 13
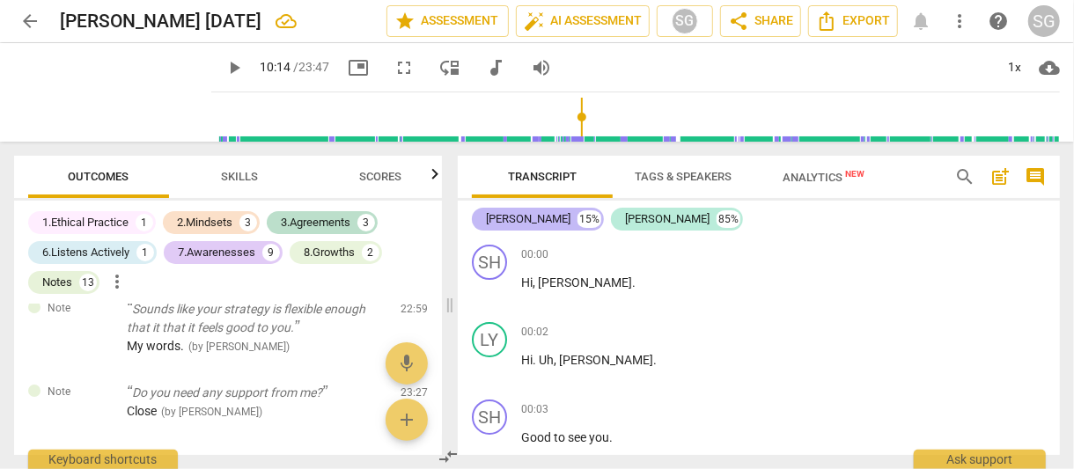
click at [505, 215] on div "[PERSON_NAME]" at bounding box center [528, 219] width 85 height 18
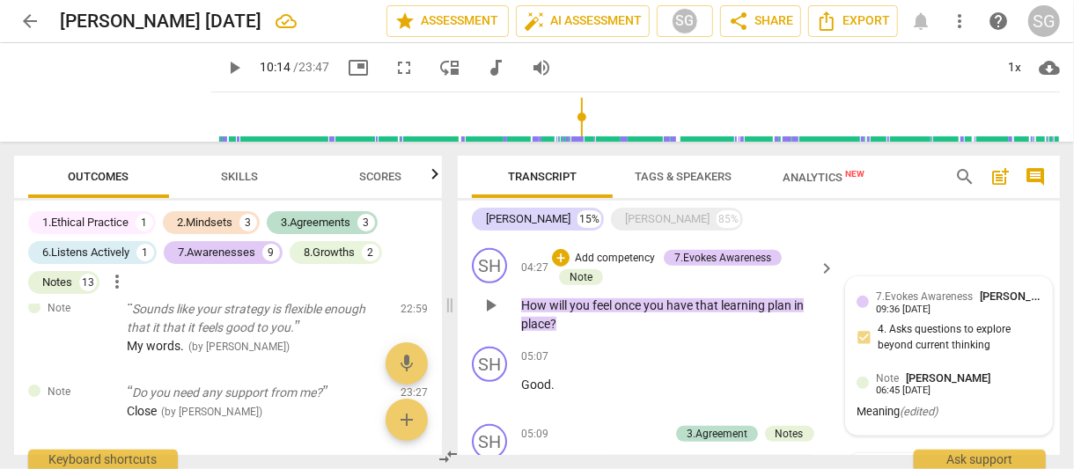
scroll to position [427, 0]
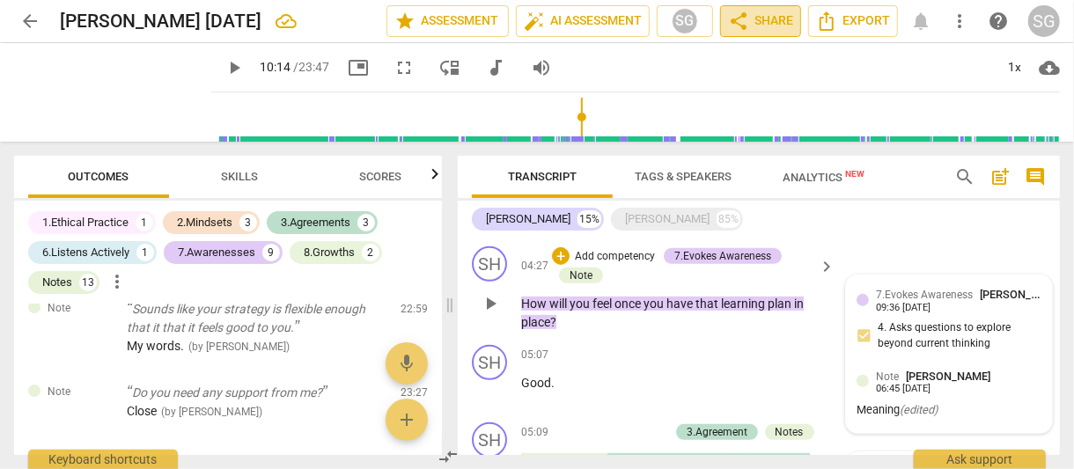
click at [784, 20] on span "share Share" at bounding box center [760, 21] width 65 height 21
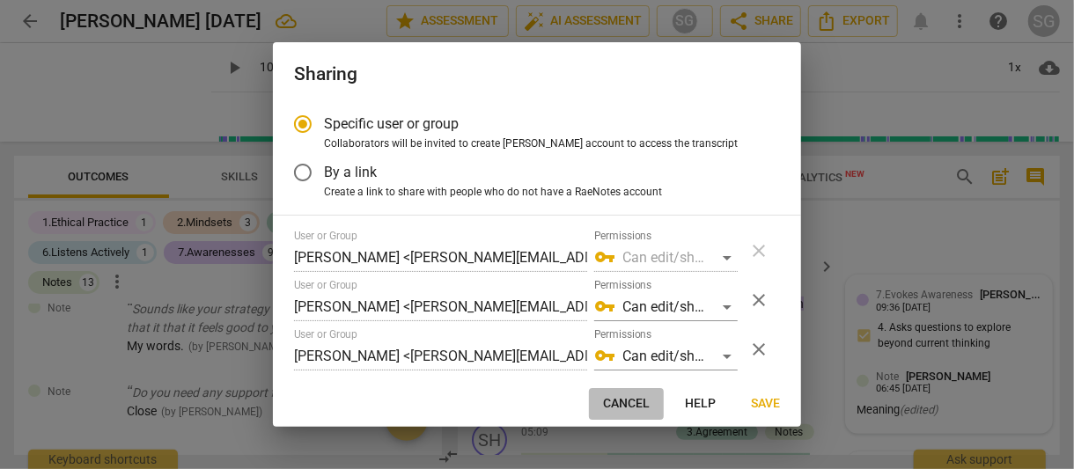
click at [624, 403] on span "Cancel" at bounding box center [626, 404] width 47 height 18
